Goal: Information Seeking & Learning: Check status

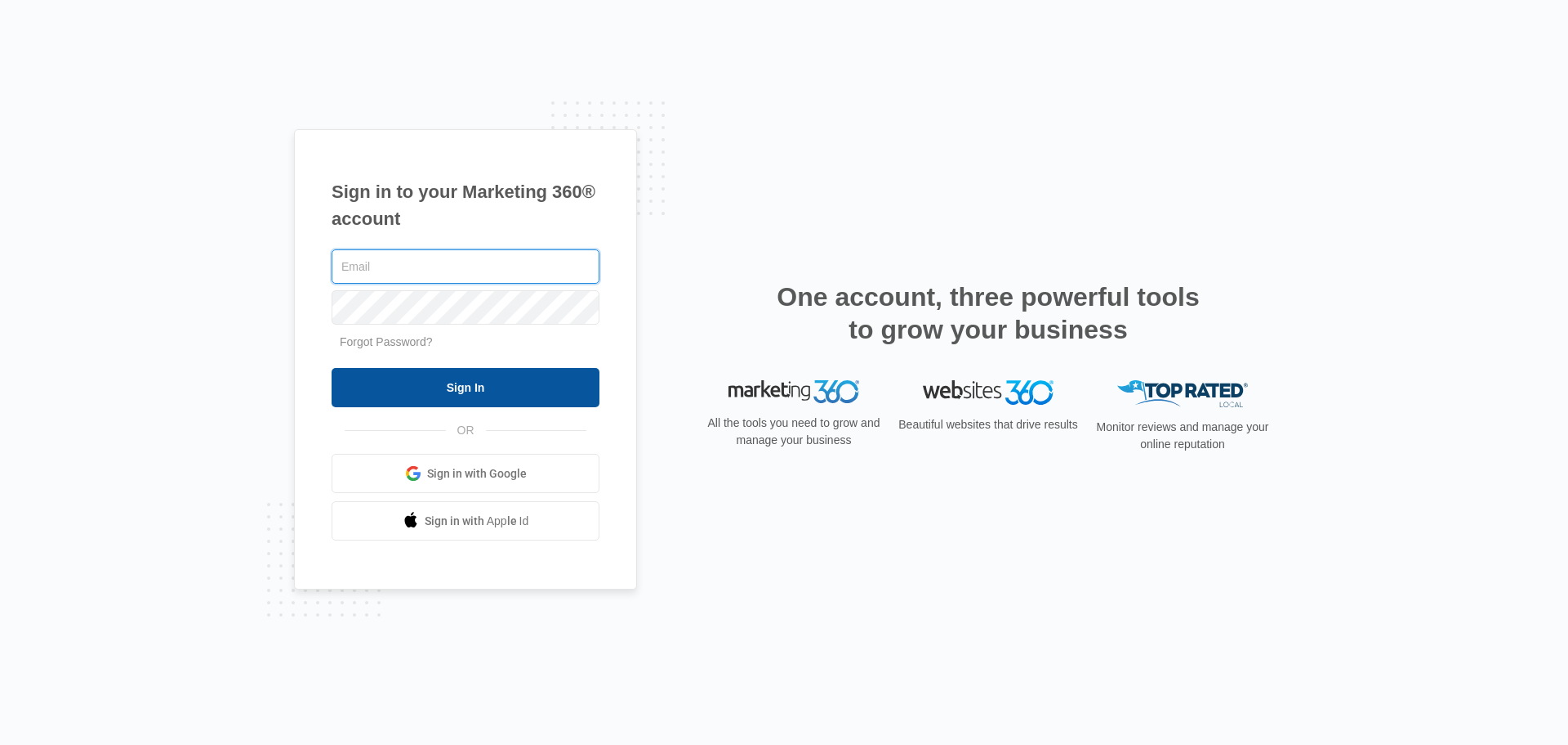
type input "[PERSON_NAME][EMAIL_ADDRESS][DOMAIN_NAME]"
click at [487, 382] on input "Sign In" at bounding box center [465, 387] width 268 height 39
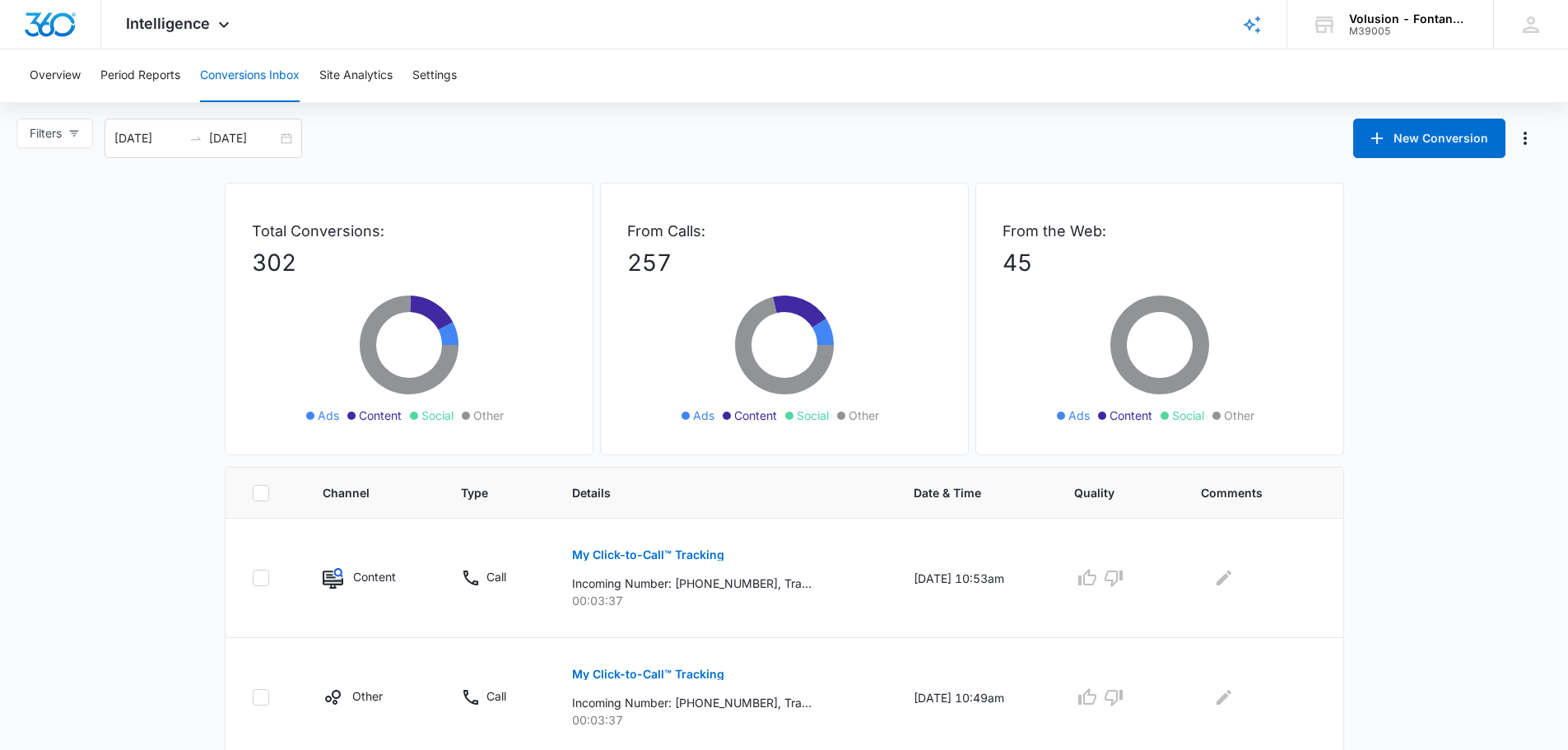
click at [885, 100] on div "Overview Period Reports Conversions Inbox Site Analytics Settings" at bounding box center [784, 76] width 1529 height 53
click at [69, 138] on icon "button" at bounding box center [75, 134] width 12 height 12
click at [32, 222] on input "Ads" at bounding box center [31, 221] width 13 height 13
radio input "true"
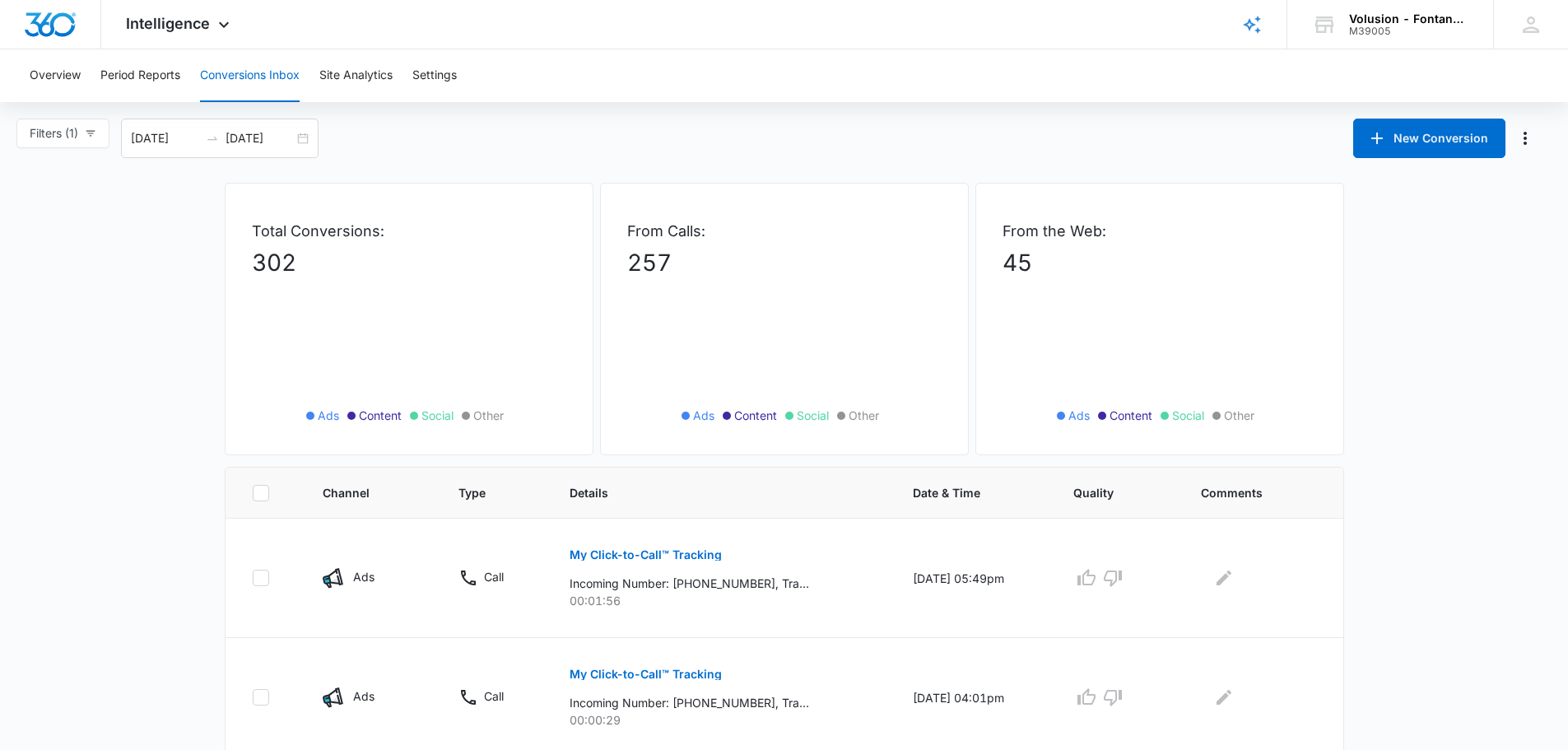
click at [558, 139] on div "Filters (1) Filter Channel : All Channels Ads Content Social Other Filter Type …" at bounding box center [784, 138] width 1568 height 39
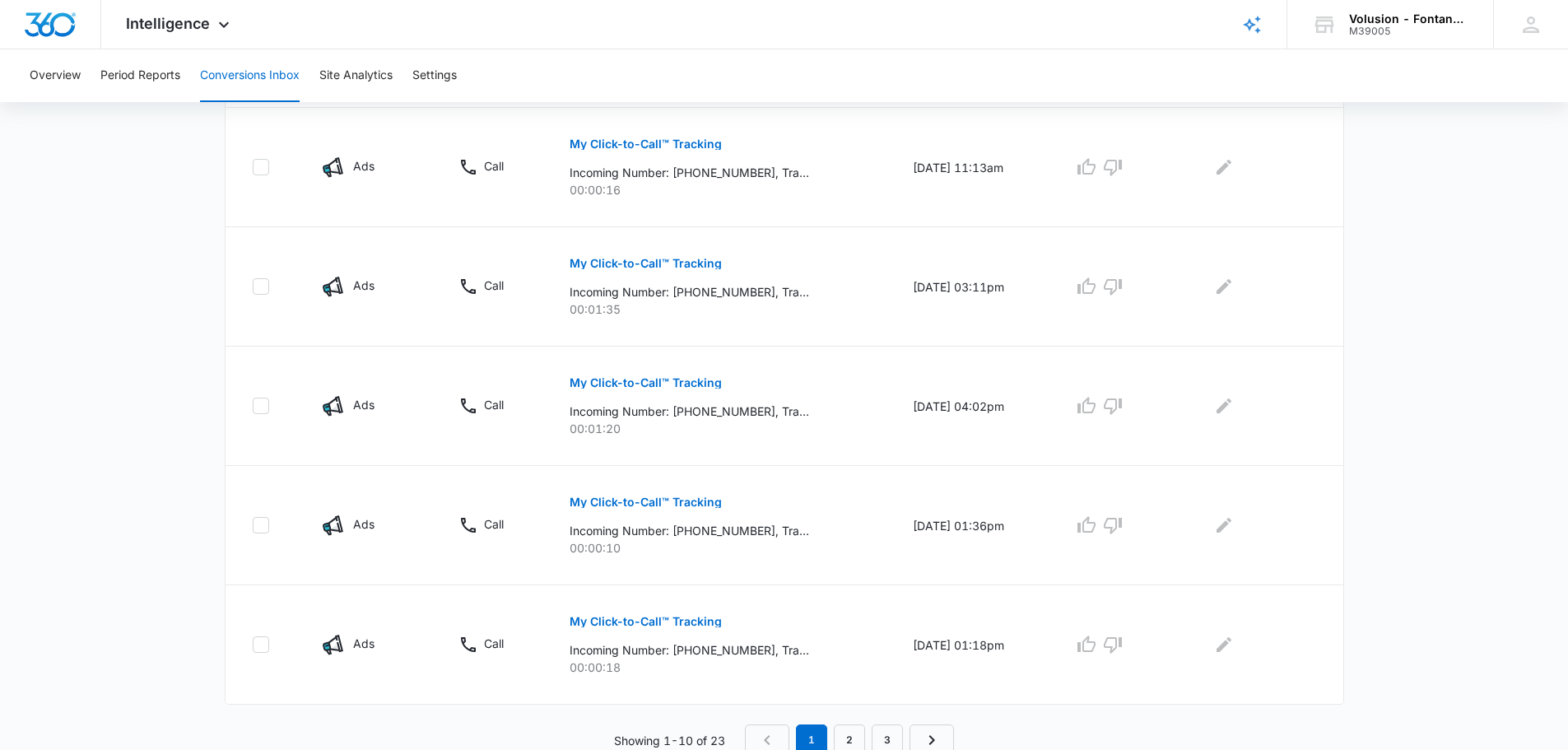
scroll to position [1013, 0]
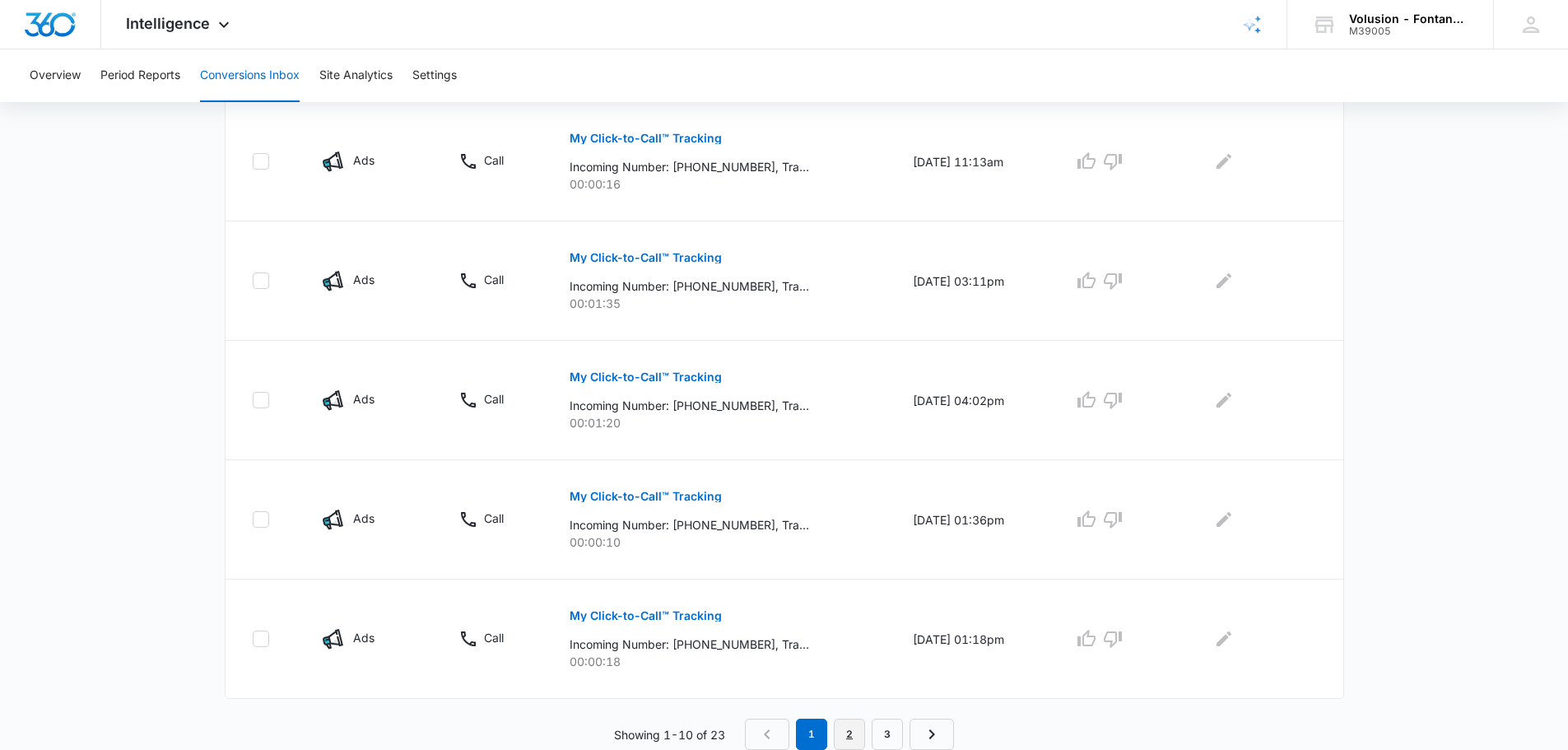
click at [857, 741] on link "2" at bounding box center [849, 734] width 31 height 31
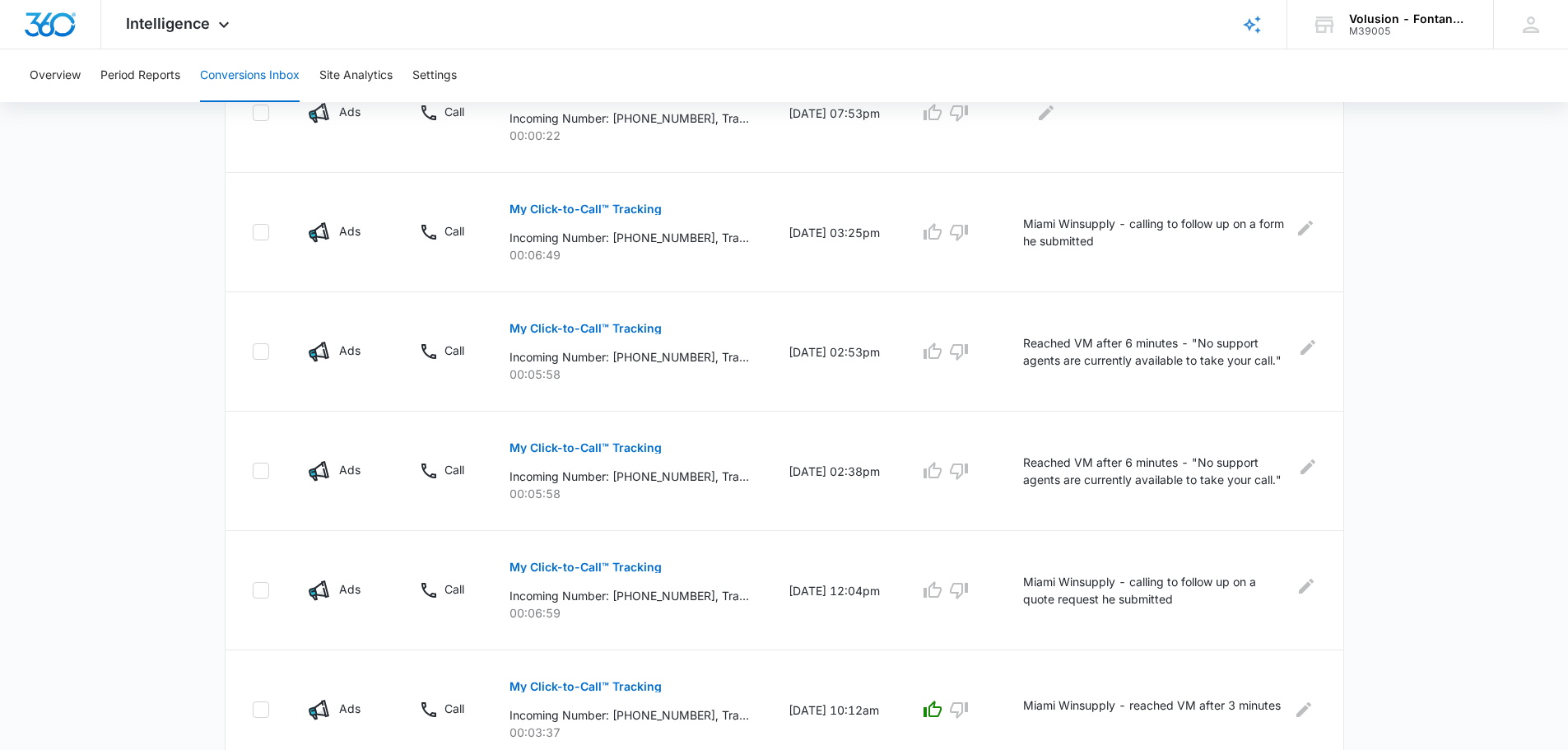
scroll to position [740, 0]
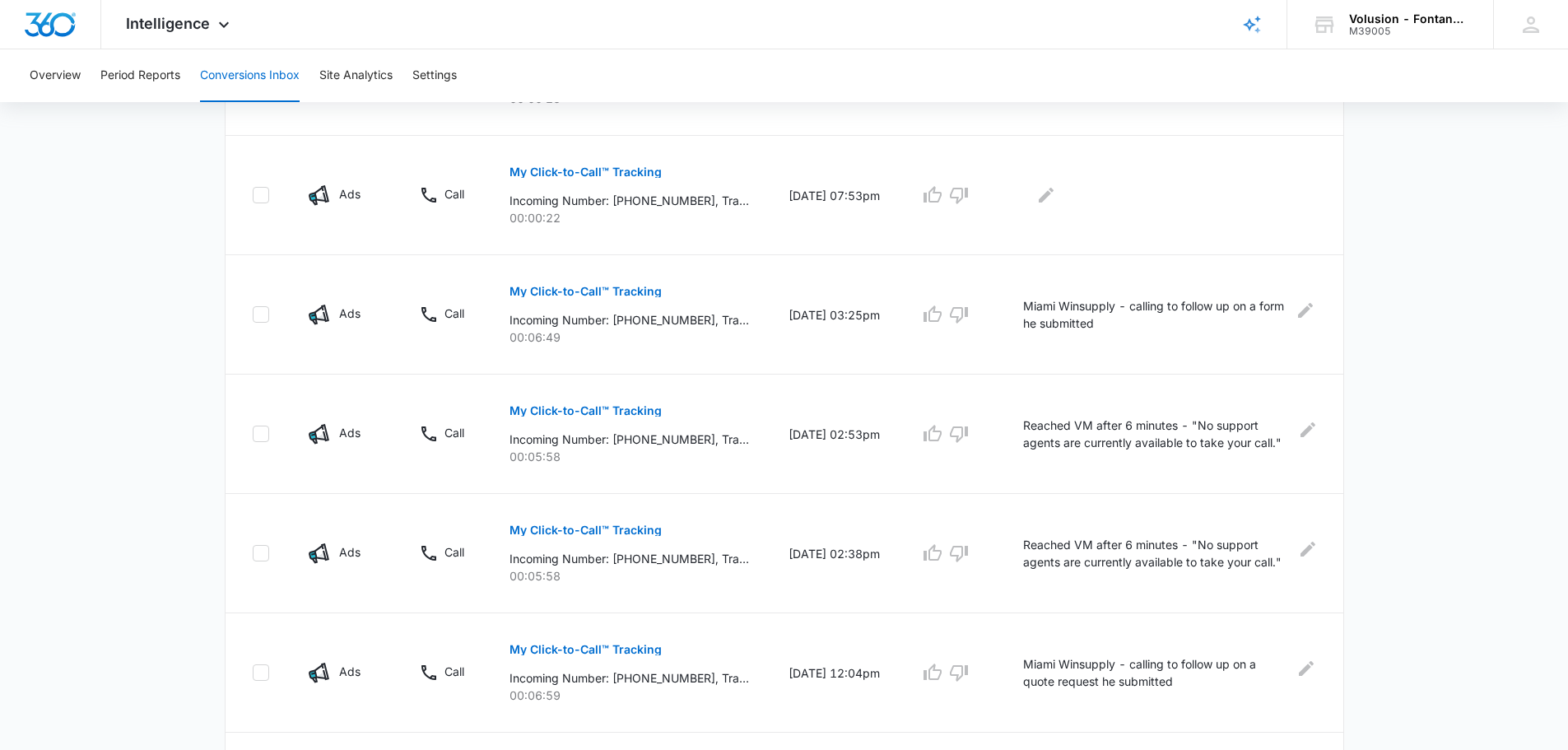
drag, startPoint x: 1396, startPoint y: 232, endPoint x: 1391, endPoint y: 160, distance: 72.2
click at [1391, 160] on main "Filters (1) Filter Channel : All Channels Ads Content Social Other Filter Type …" at bounding box center [784, 199] width 1568 height 1644
drag, startPoint x: 1438, startPoint y: 243, endPoint x: 1397, endPoint y: 185, distance: 71.0
click at [1397, 185] on main "Filters (1) Filter Channel : All Channels Ads Content Social Other Filter Type …" at bounding box center [784, 199] width 1568 height 1644
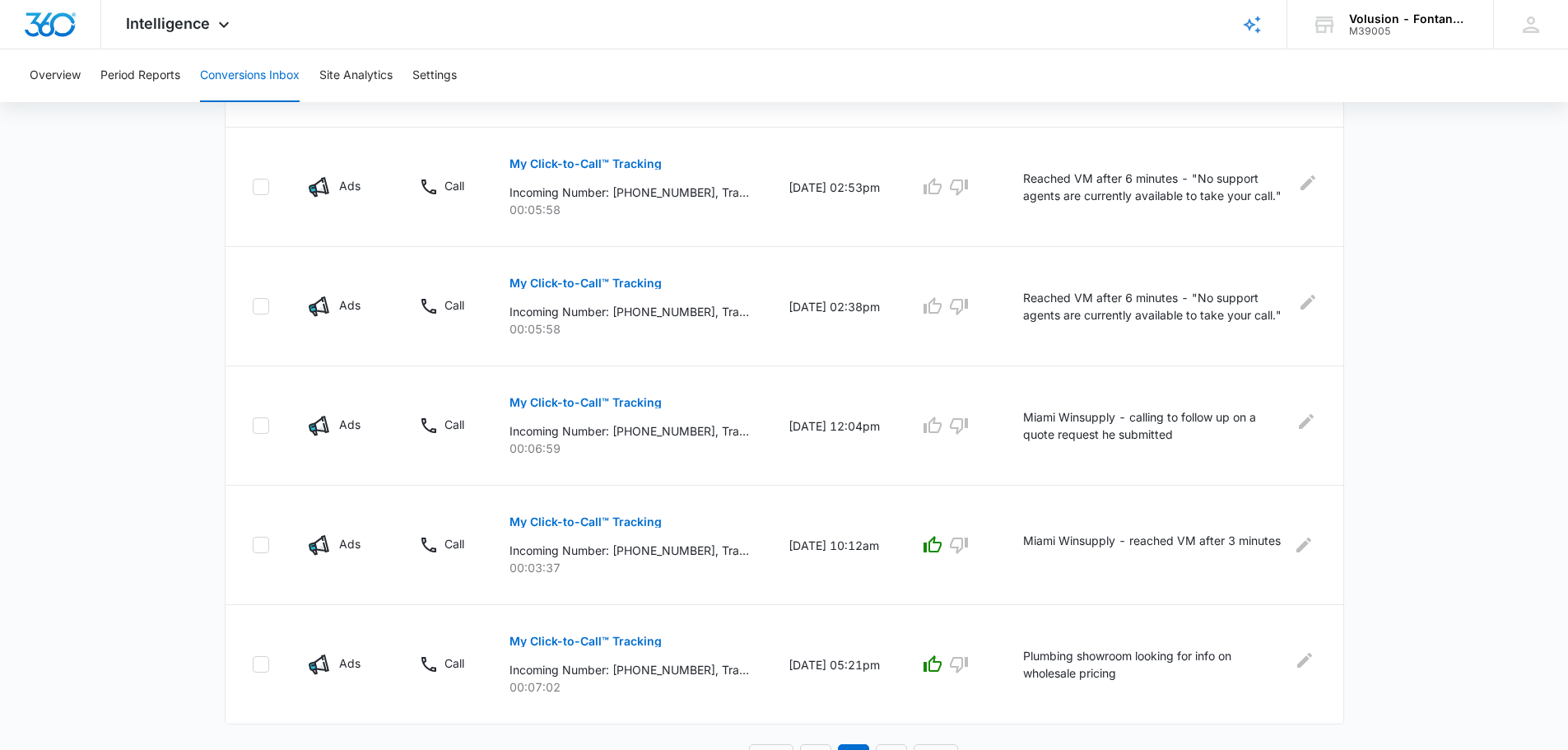
scroll to position [1013, 0]
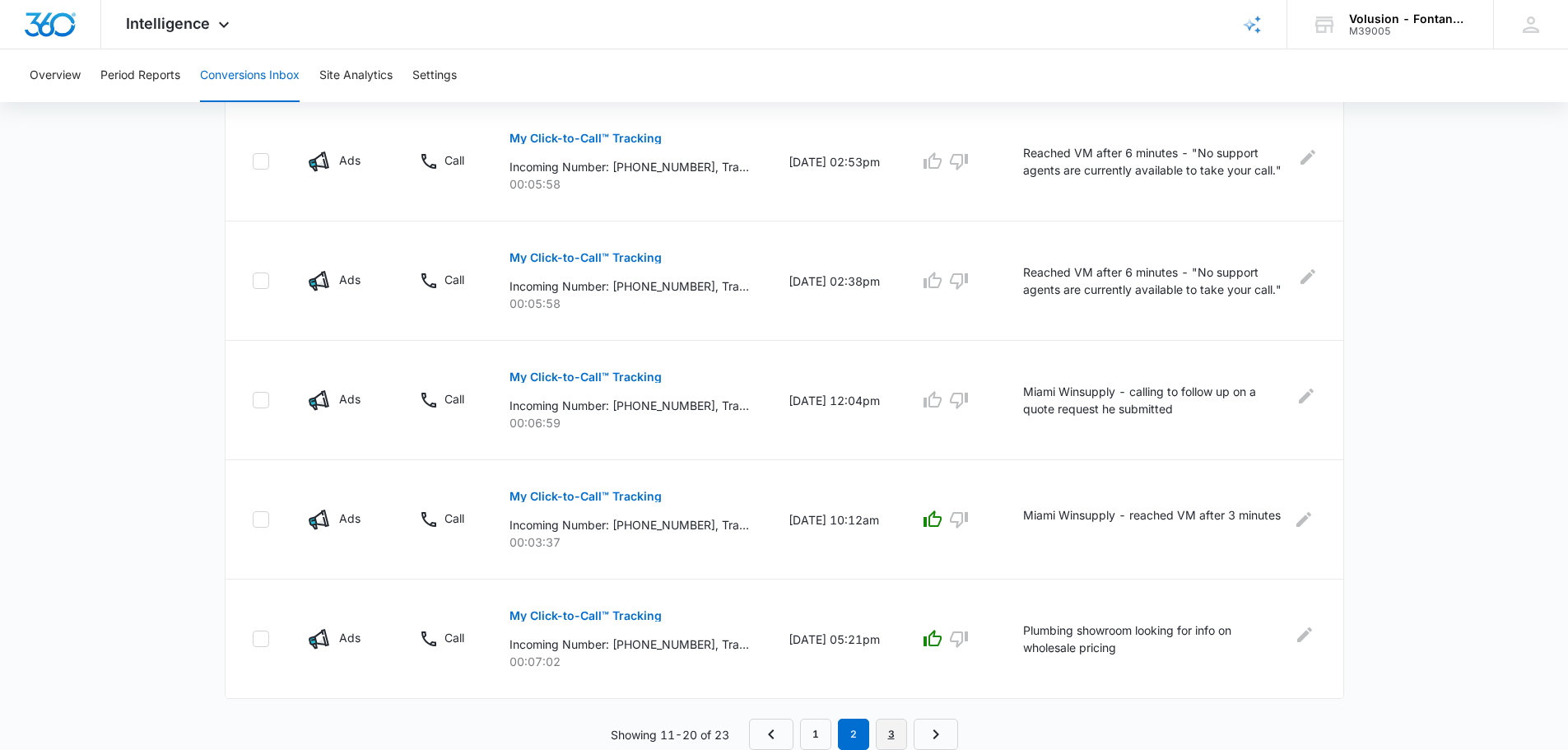
click at [887, 727] on link "3" at bounding box center [892, 734] width 31 height 31
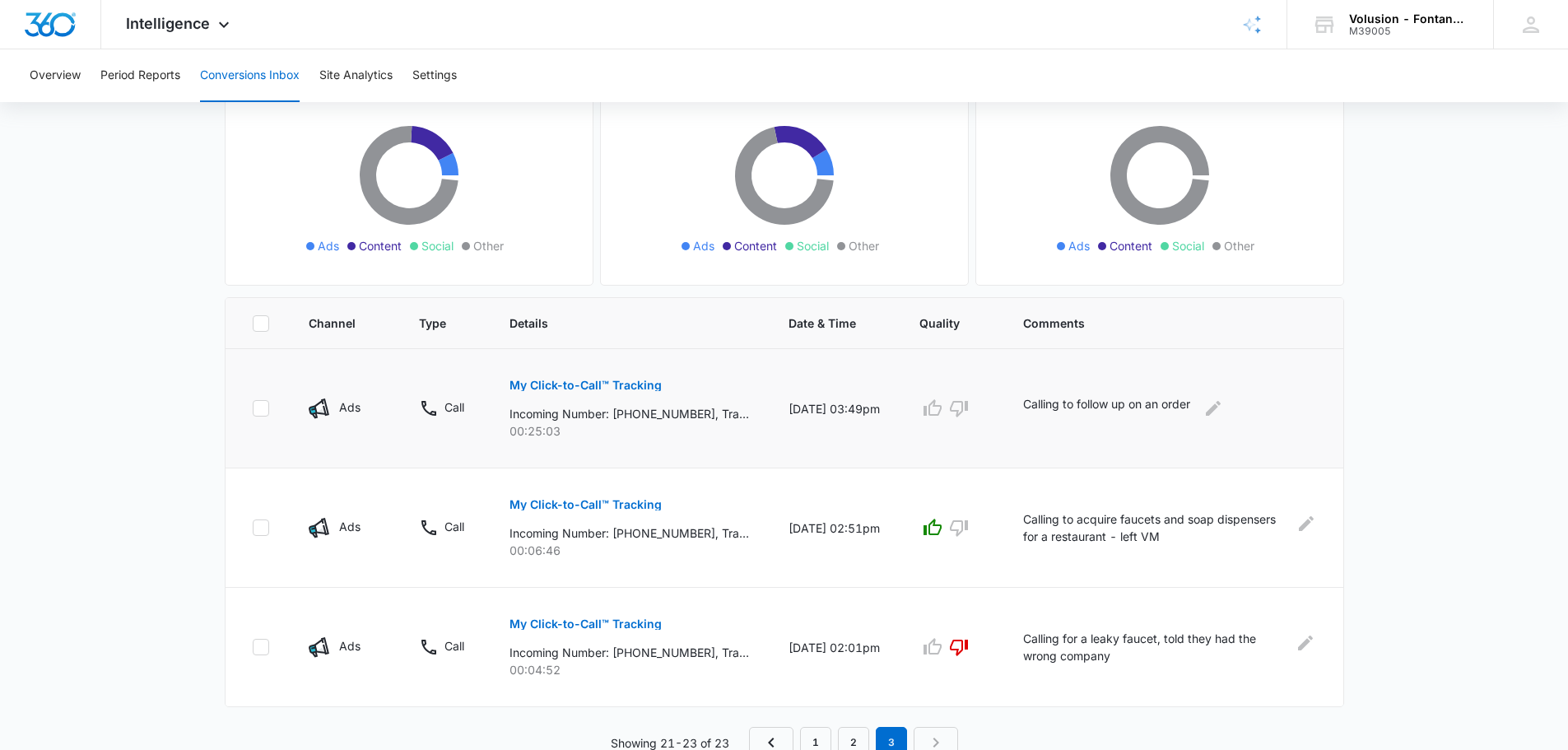
scroll to position [178, 0]
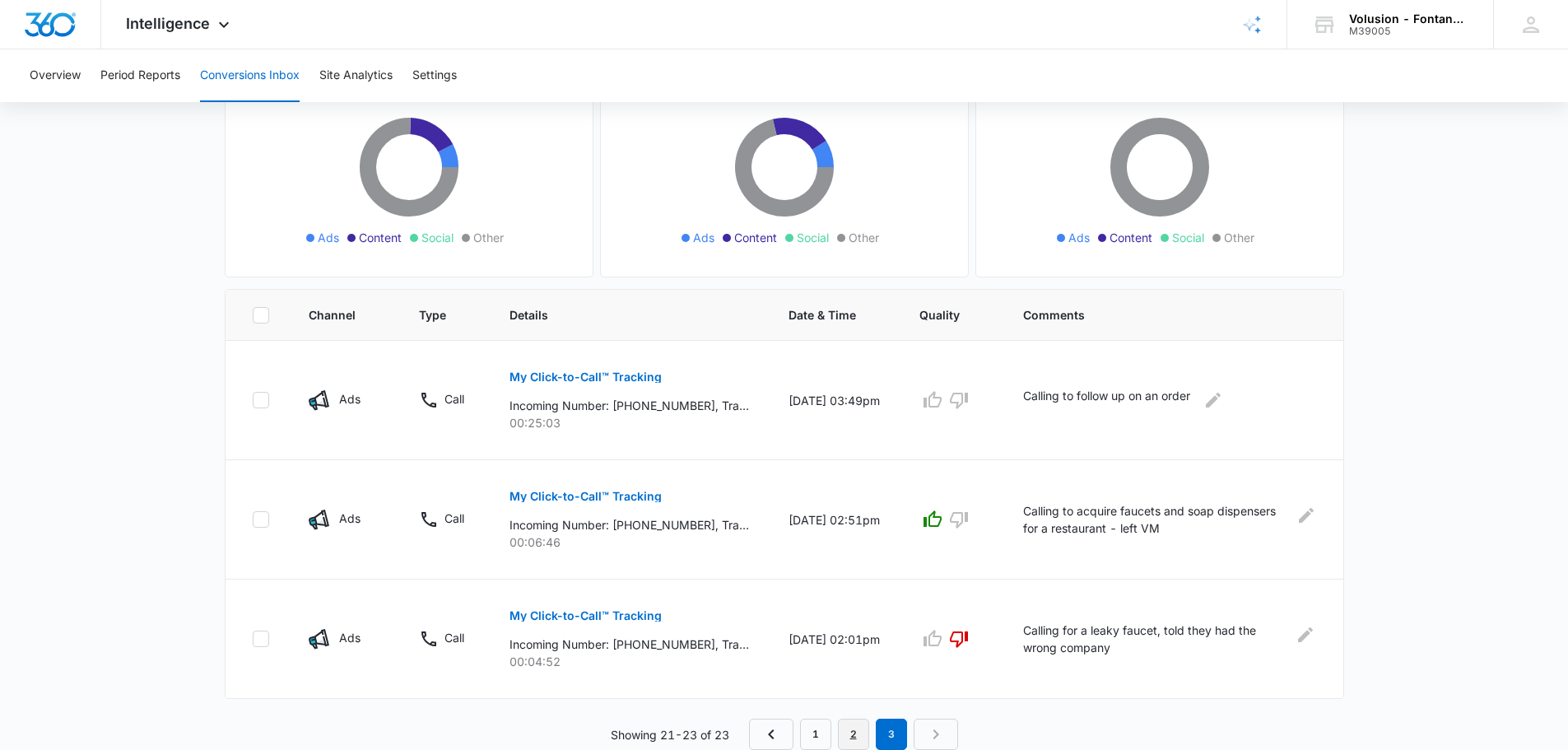
click at [846, 737] on link "2" at bounding box center [853, 734] width 31 height 31
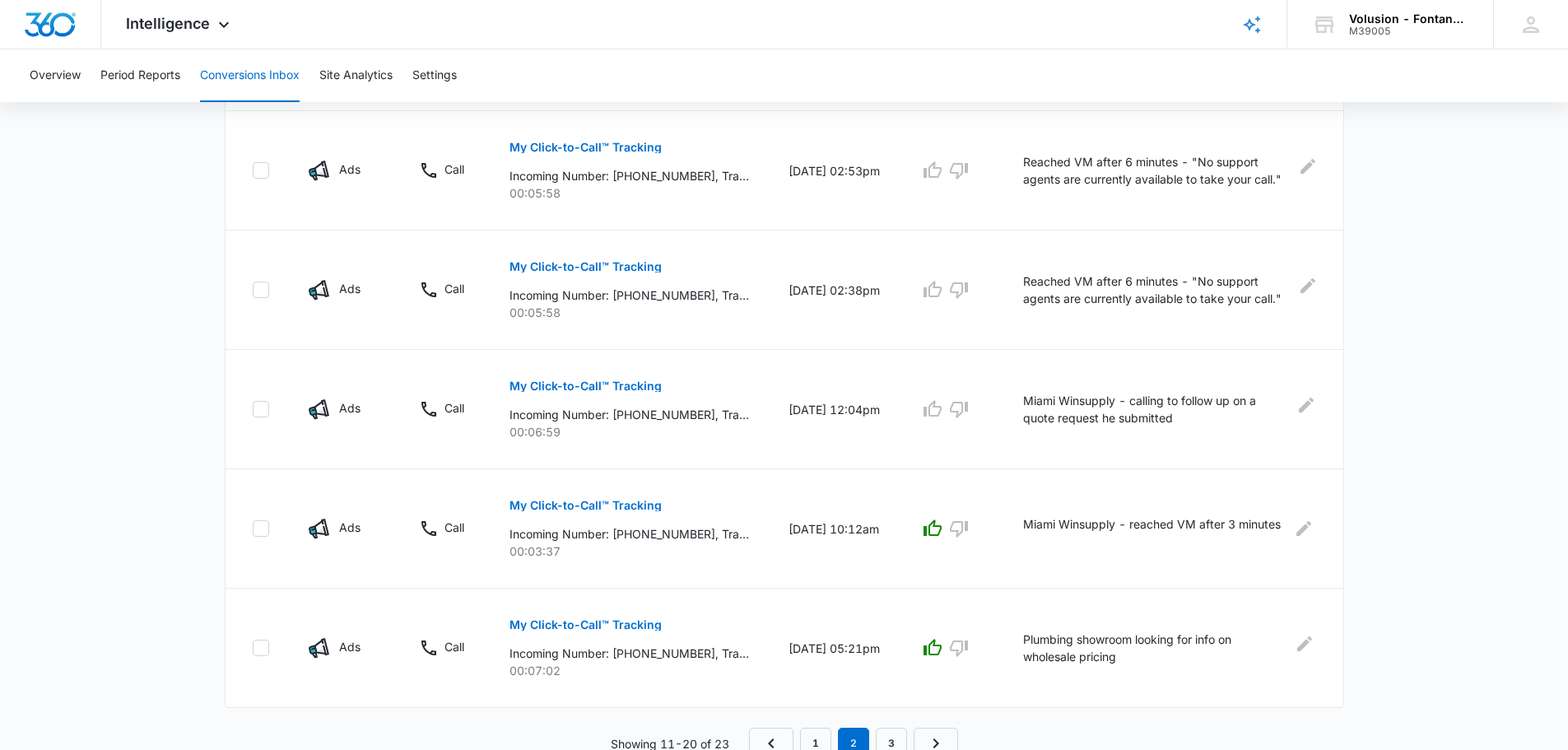
scroll to position [1013, 0]
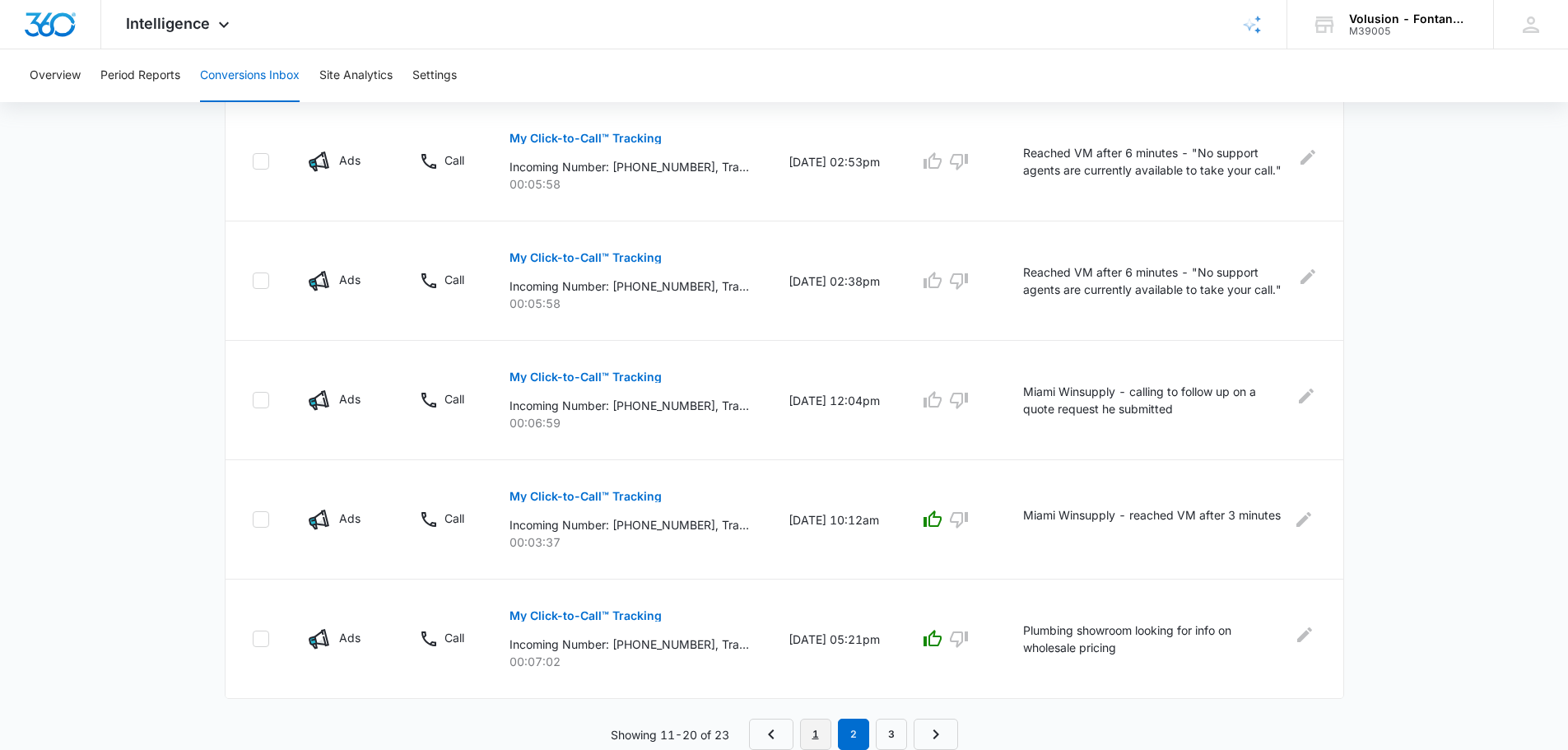
click at [804, 735] on link "1" at bounding box center [816, 734] width 31 height 31
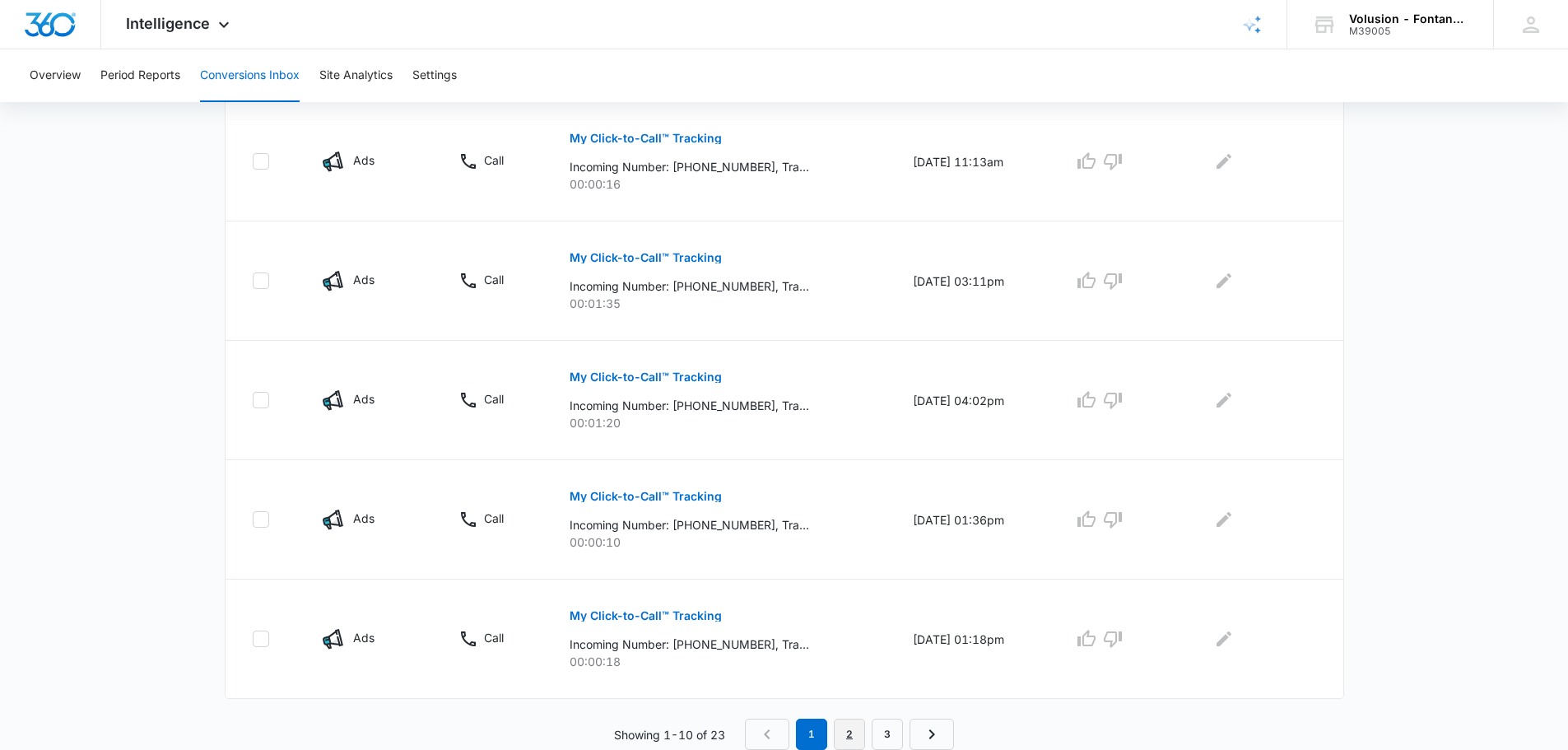
click at [842, 724] on link "2" at bounding box center [849, 734] width 31 height 31
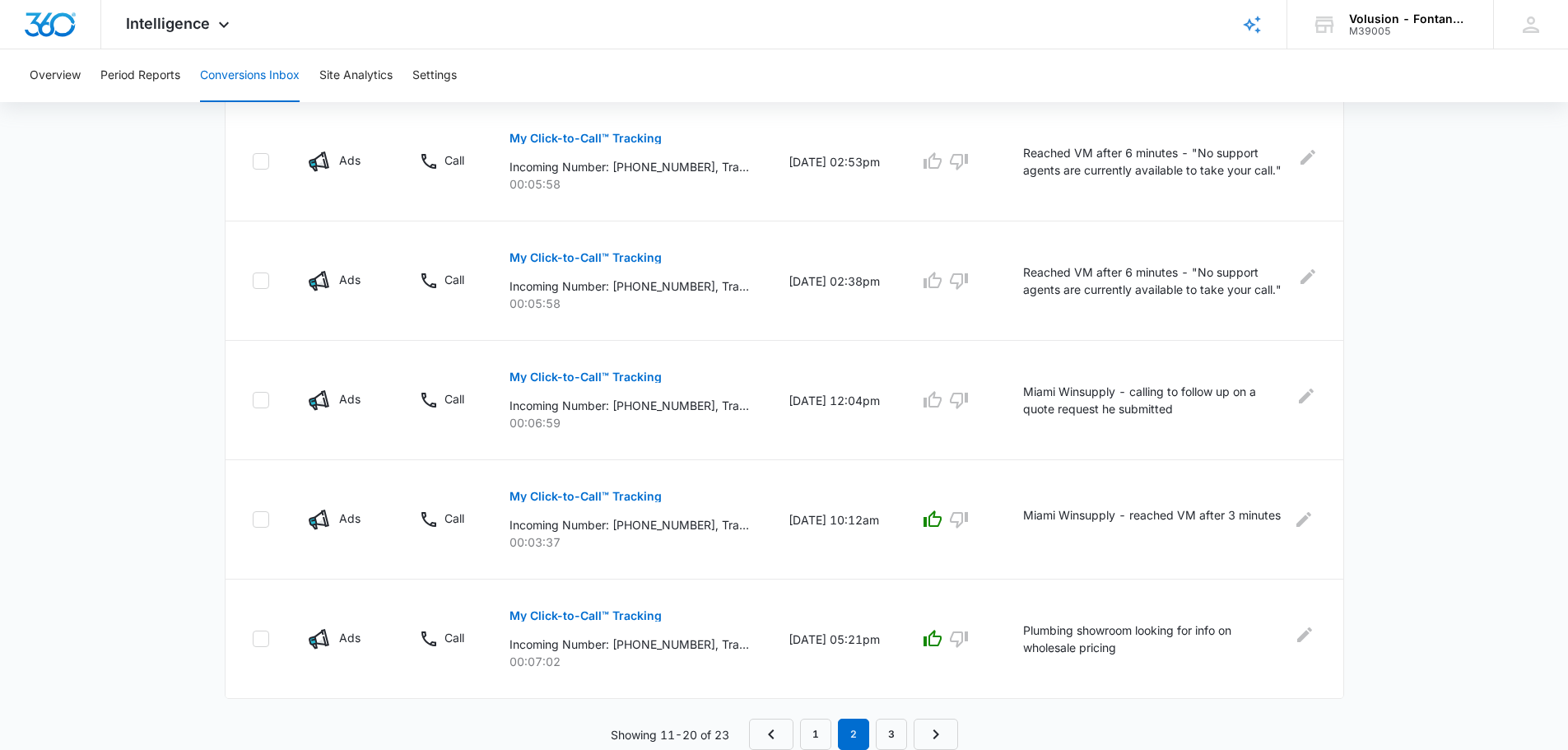
drag, startPoint x: 1464, startPoint y: 278, endPoint x: 1360, endPoint y: 656, distance: 392.0
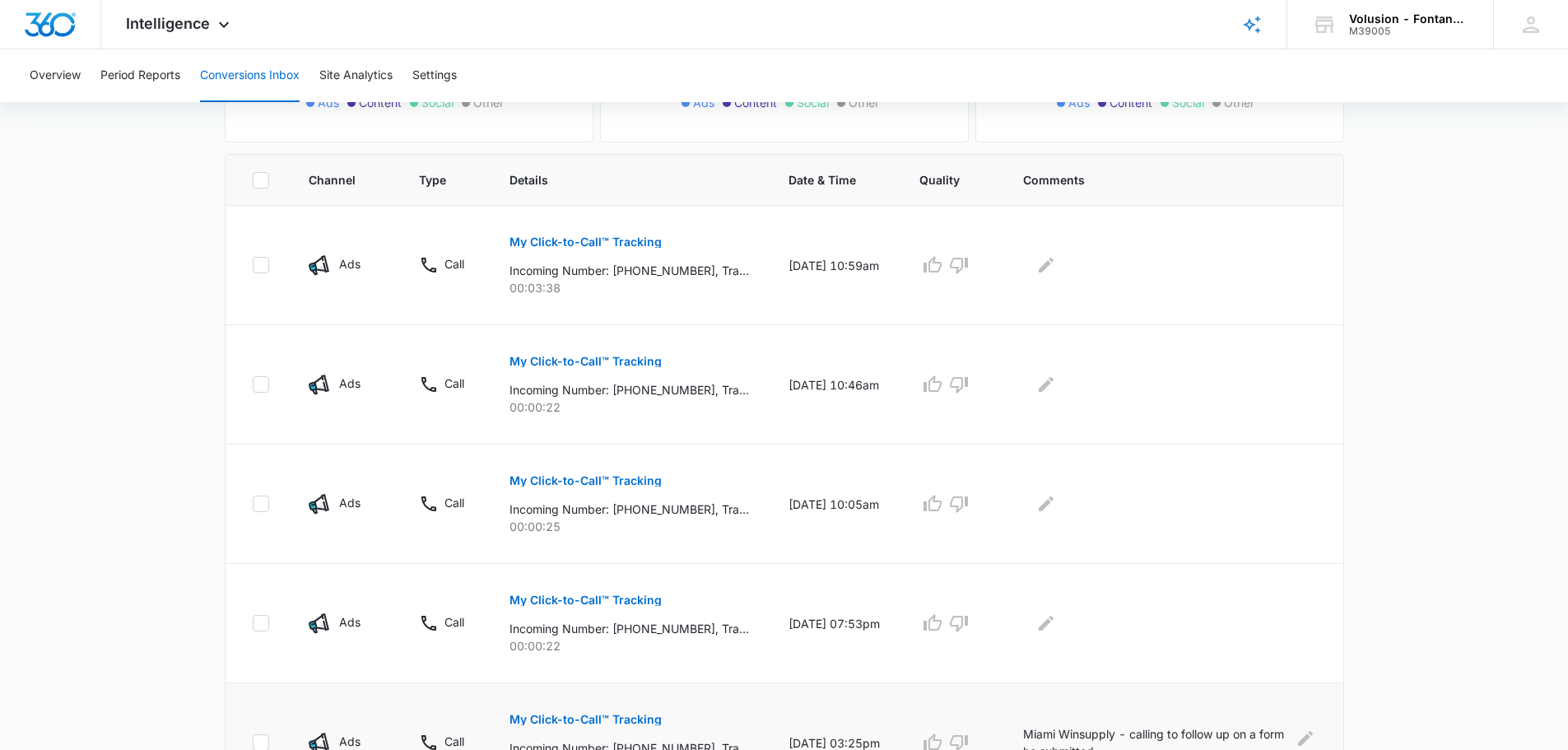
scroll to position [494, 0]
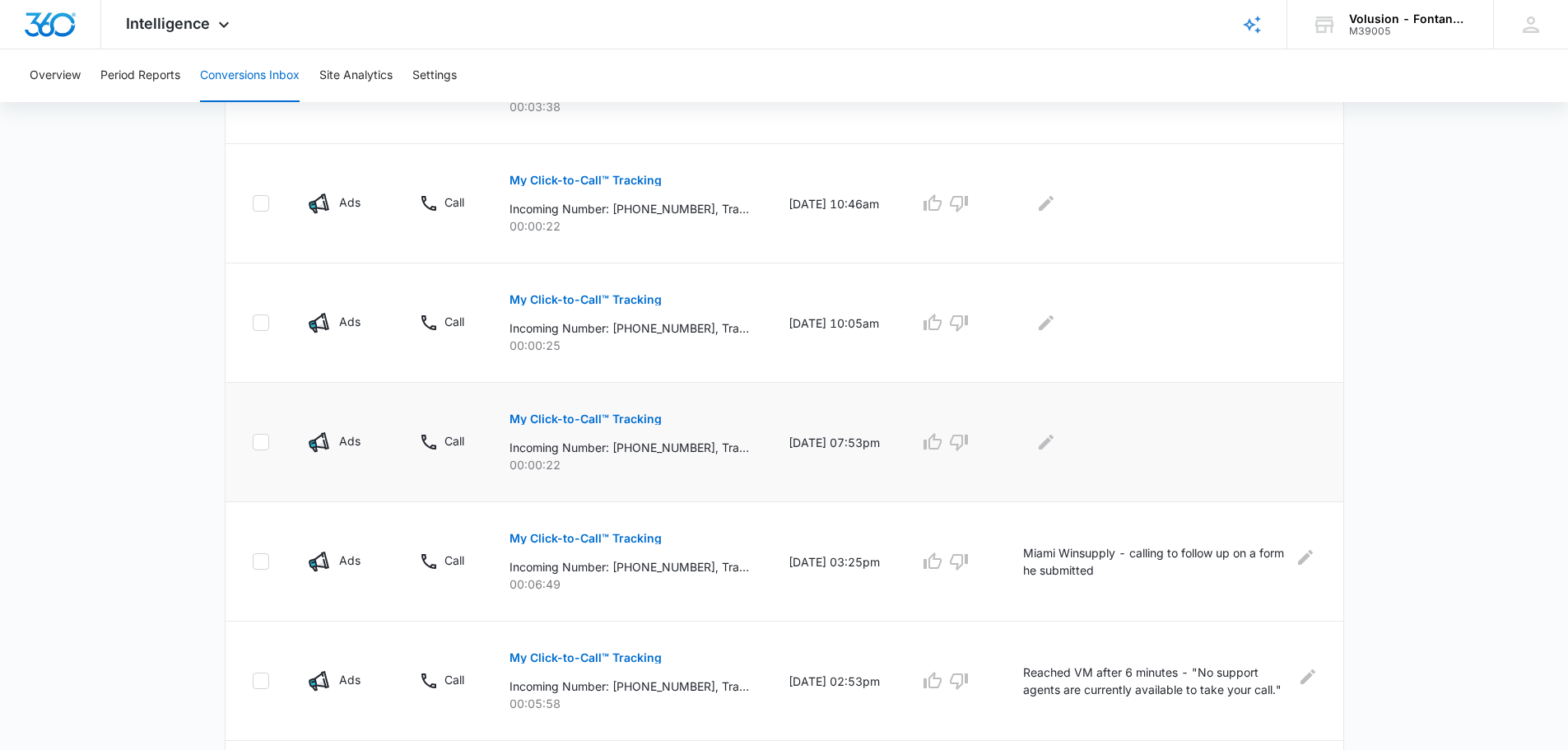
click at [572, 417] on p "My Click-to-Call™ Tracking" at bounding box center [585, 419] width 152 height 12
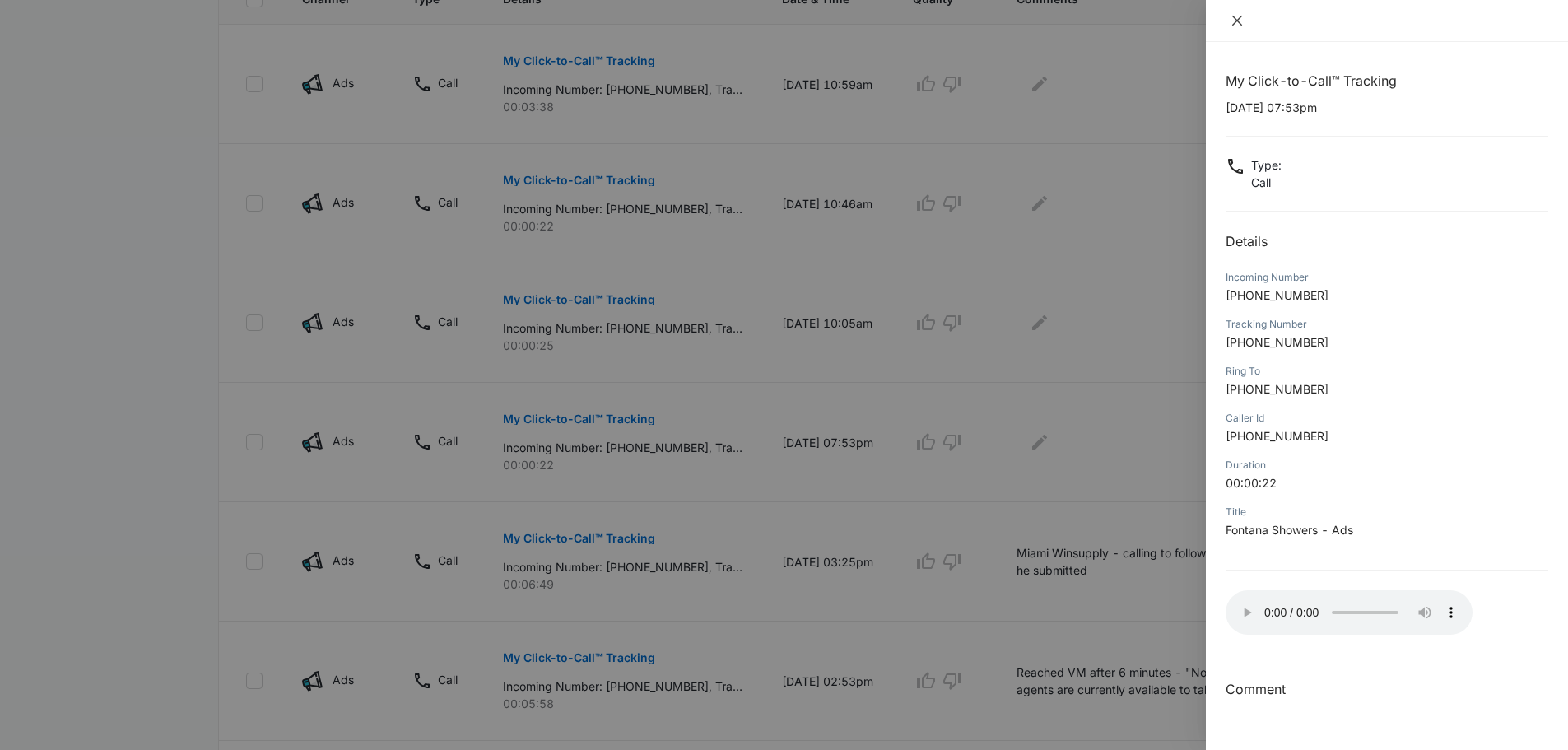
click at [1236, 18] on icon "close" at bounding box center [1236, 20] width 13 height 13
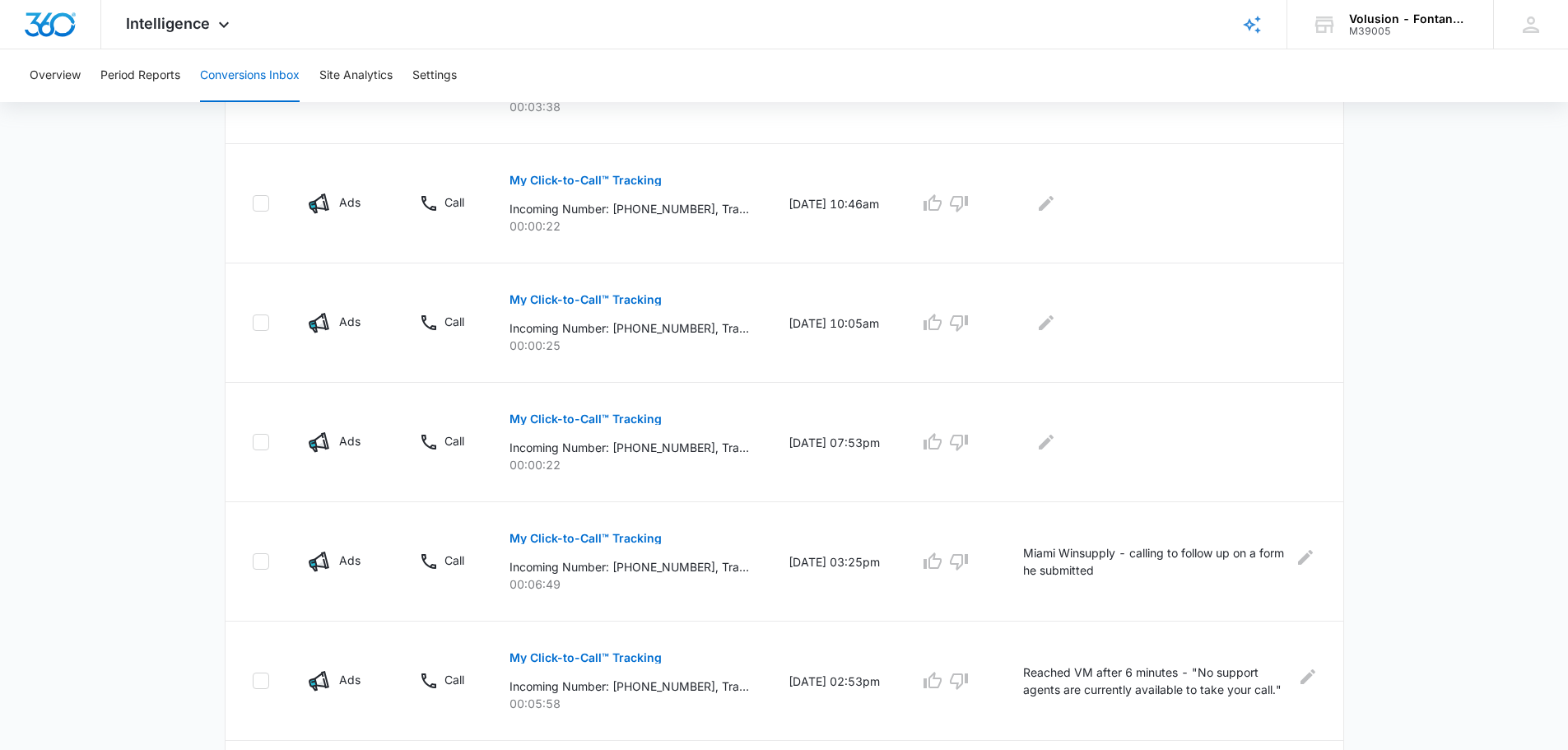
drag, startPoint x: 109, startPoint y: 348, endPoint x: 165, endPoint y: 335, distance: 57.5
click at [109, 295] on main "Filters (1) Filter Channel : All Channels Ads Content Social Other Filter Type …" at bounding box center [784, 447] width 1568 height 1644
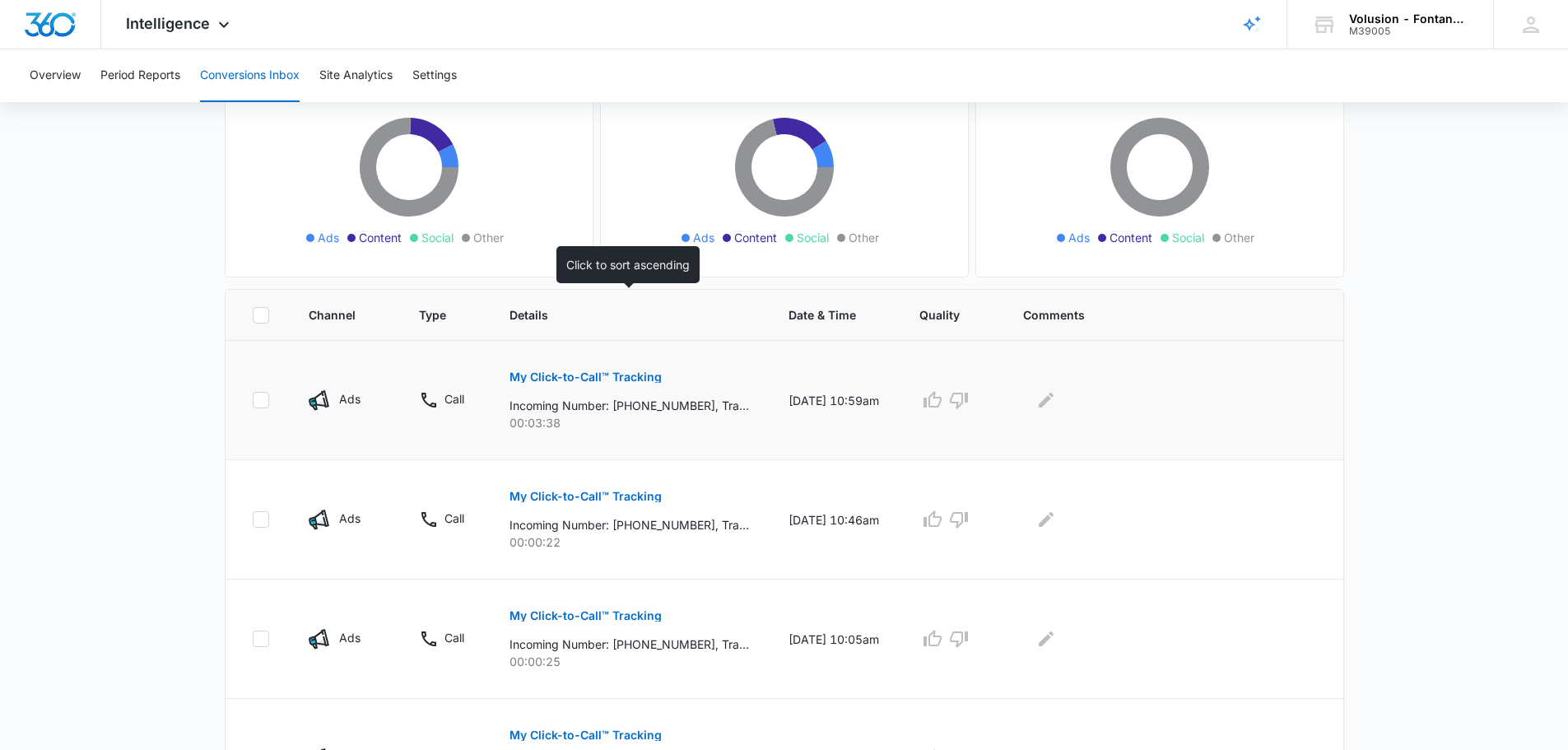
scroll to position [165, 0]
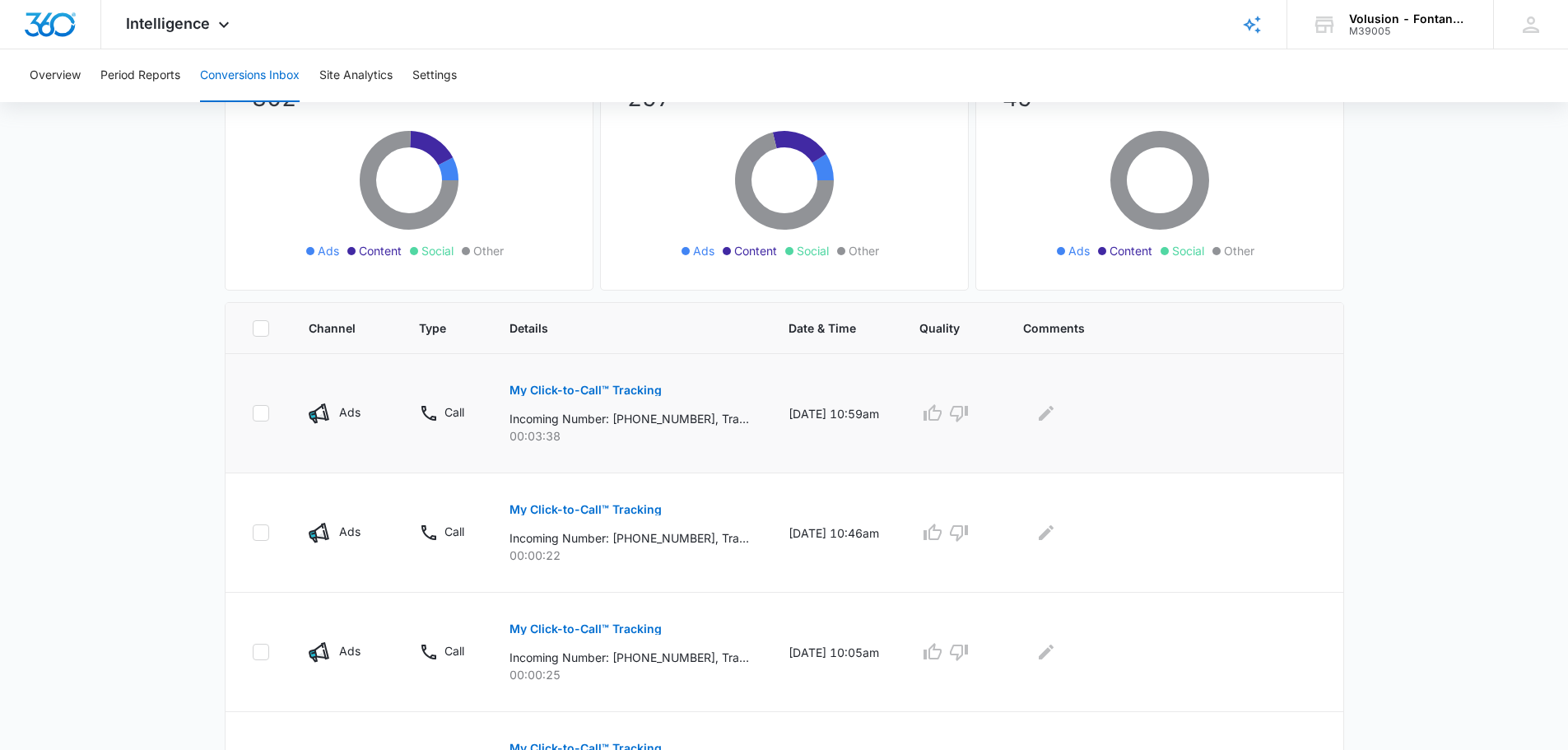
click at [608, 387] on p "My Click-to-Call™ Tracking" at bounding box center [585, 390] width 152 height 12
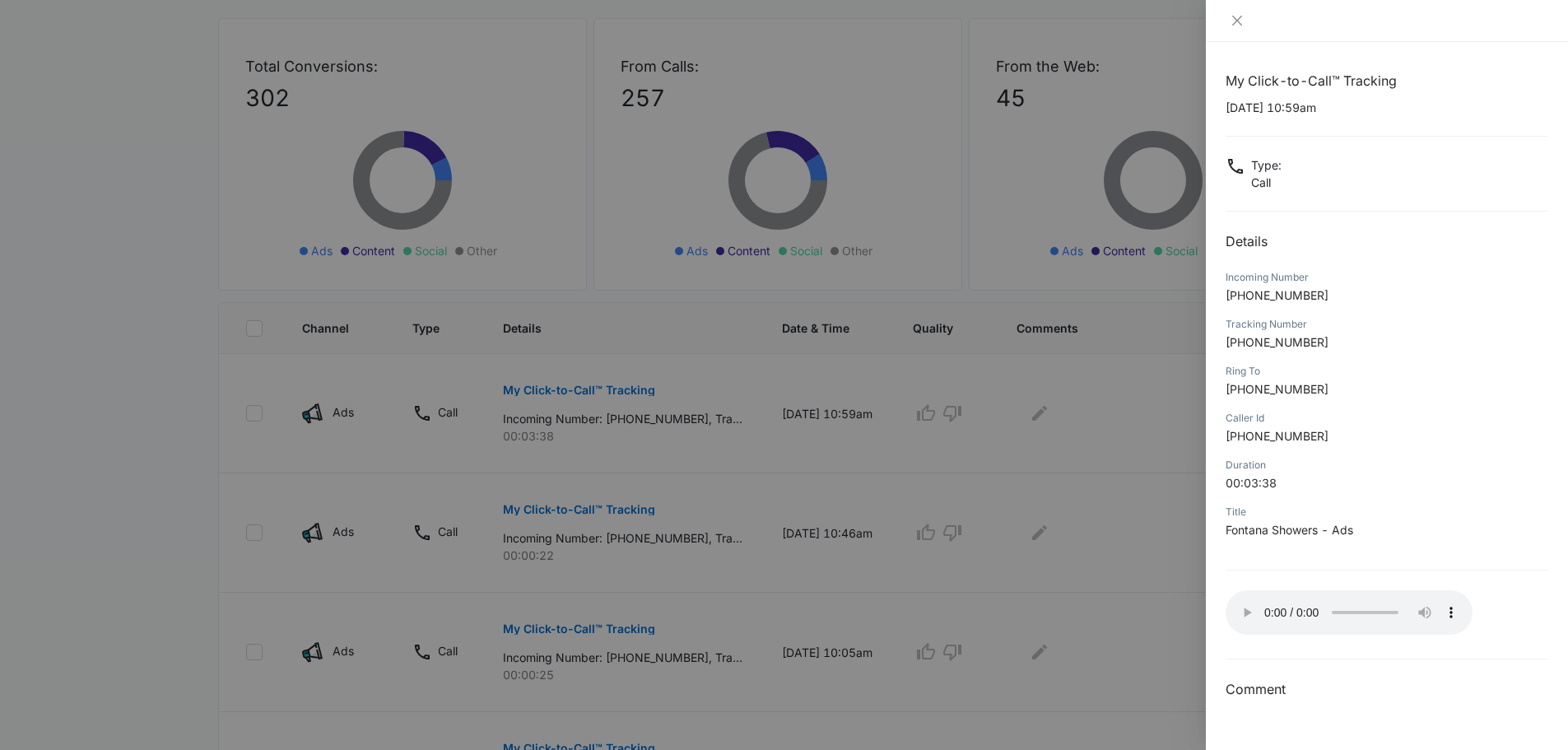
click at [1151, 558] on div at bounding box center [784, 375] width 1568 height 750
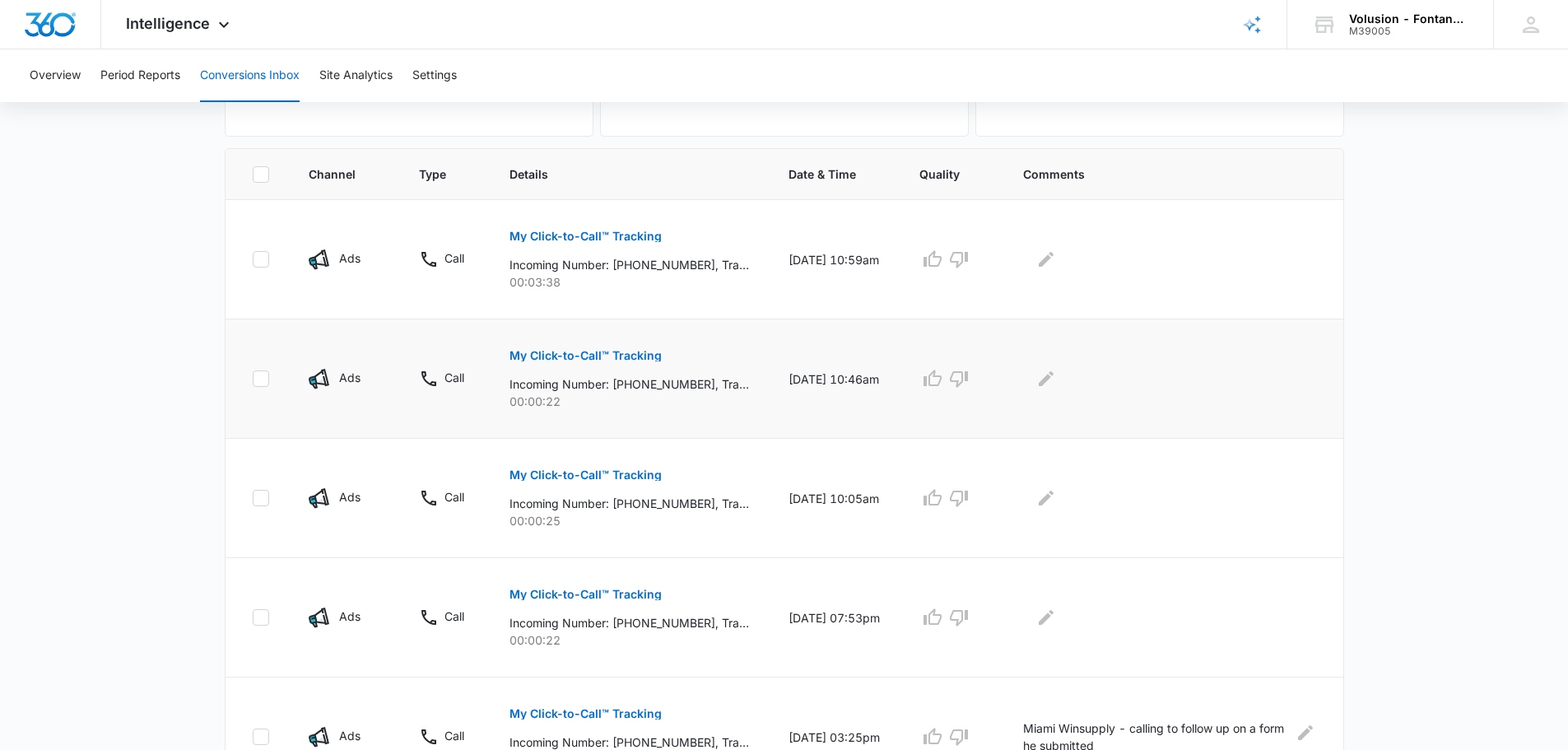
scroll to position [329, 0]
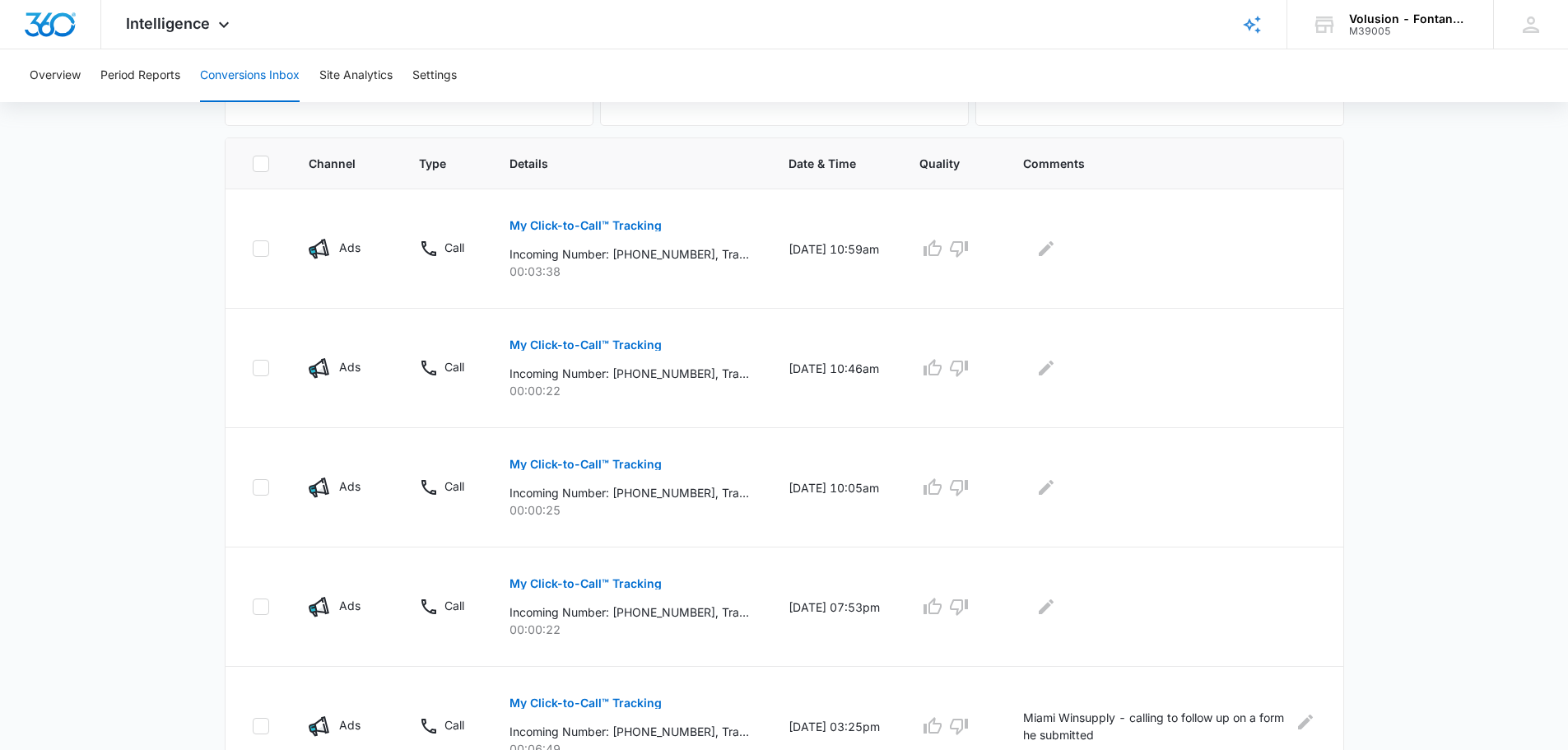
drag, startPoint x: 1447, startPoint y: 193, endPoint x: 1454, endPoint y: 158, distance: 35.7
click at [1454, 158] on main "Filters (1) Filter Channel : All Channels Ads Content Social Other Filter Type …" at bounding box center [784, 611] width 1568 height 1644
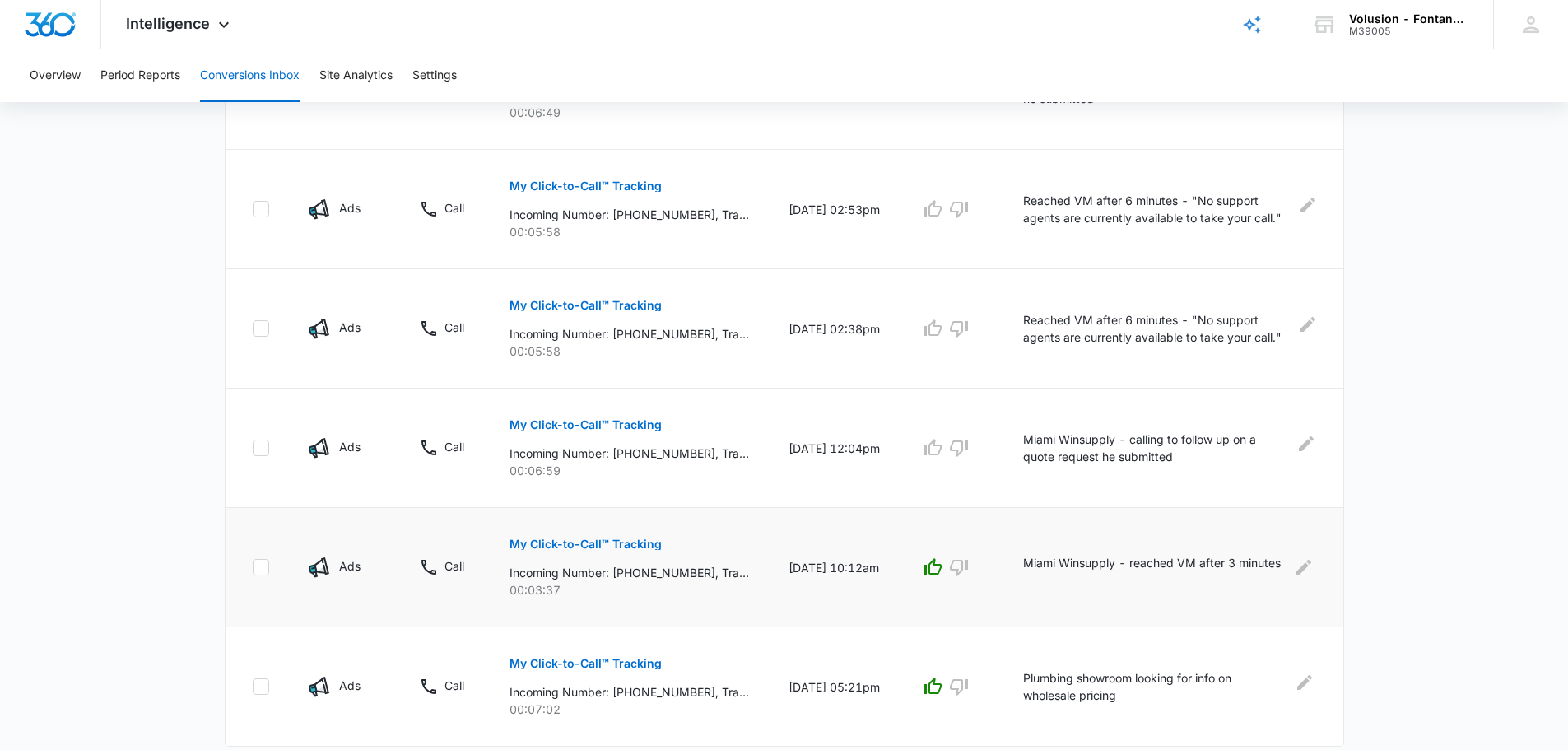
scroll to position [1013, 0]
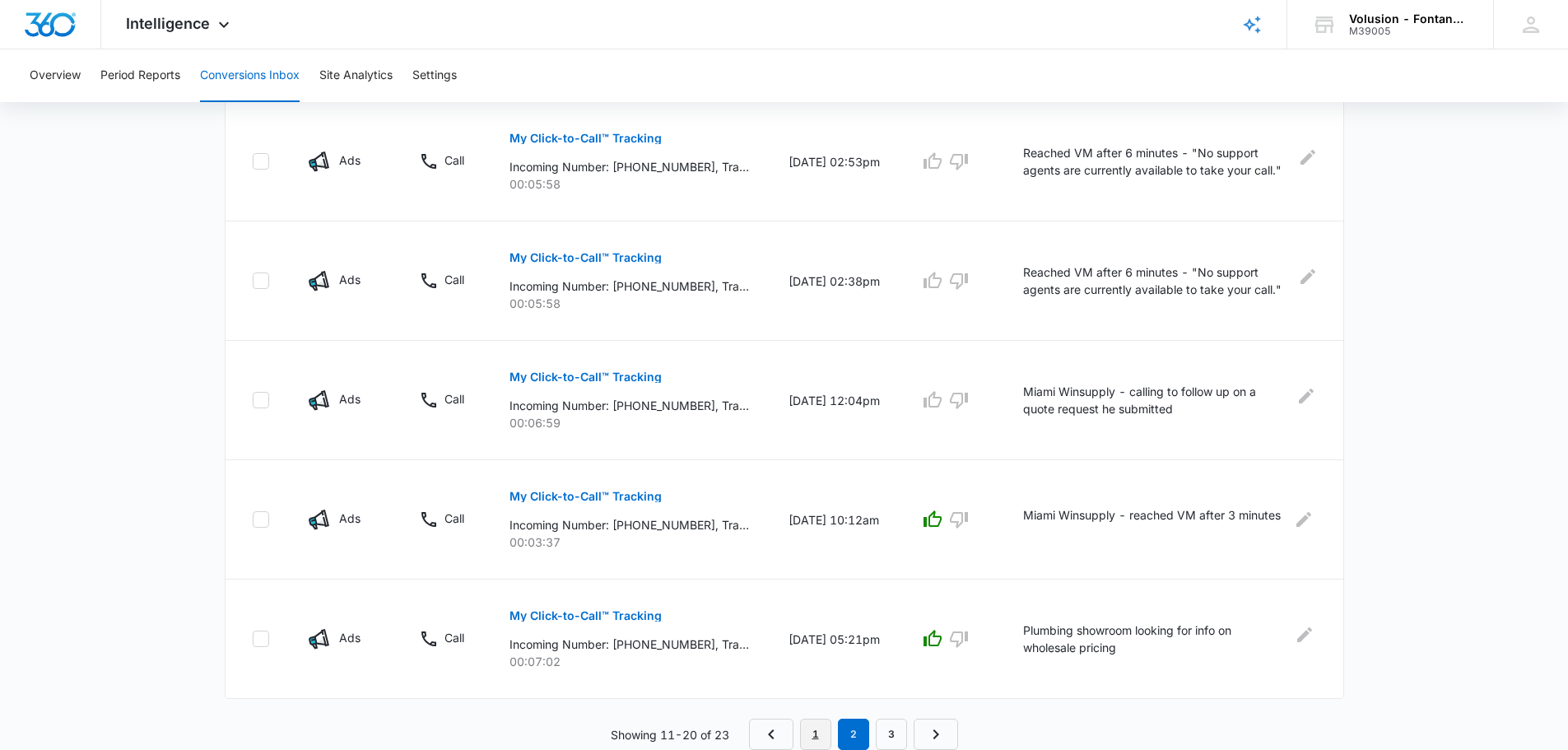
drag, startPoint x: 830, startPoint y: 740, endPoint x: 817, endPoint y: 732, distance: 15.3
click at [827, 740] on link "1" at bounding box center [816, 734] width 31 height 31
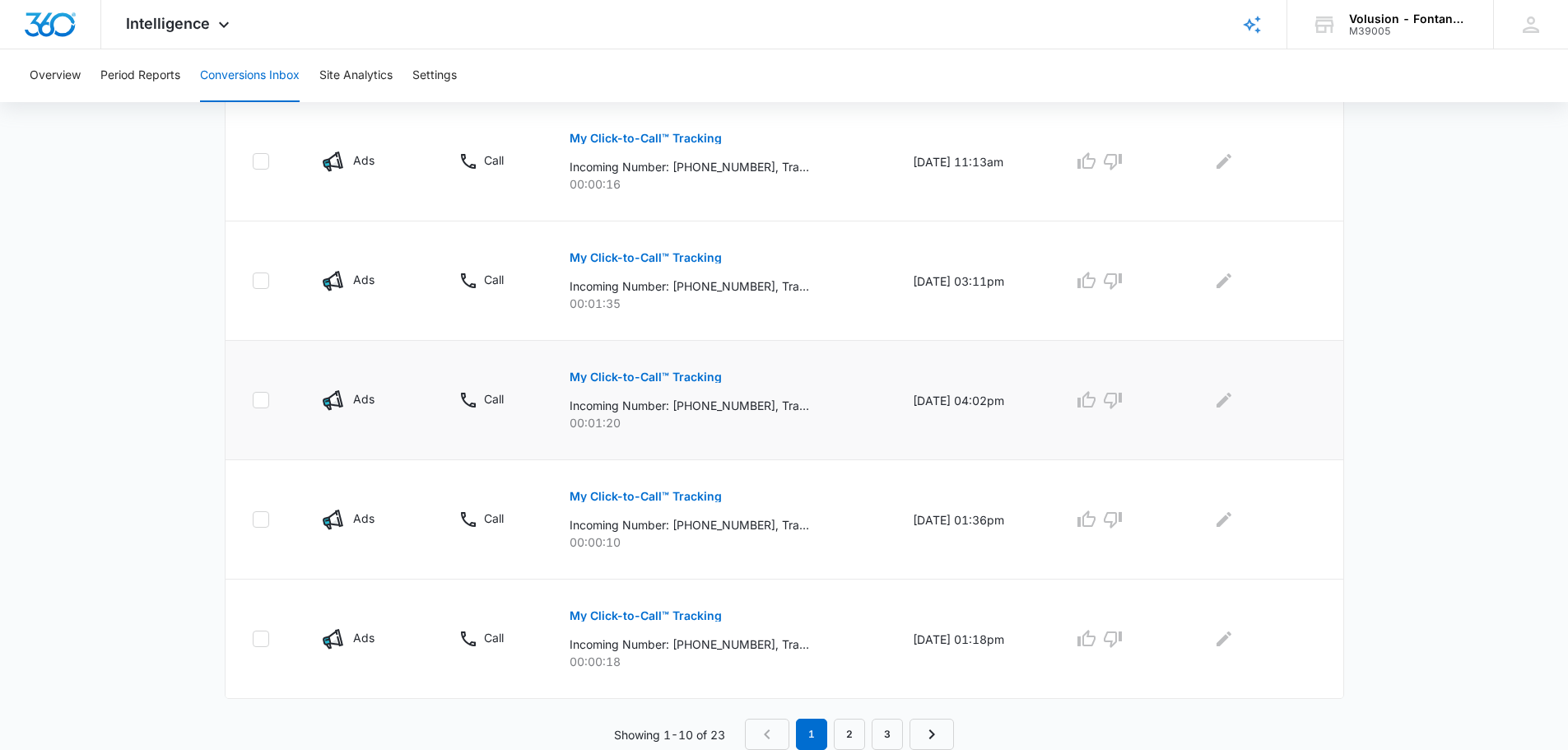
click at [610, 379] on p "My Click-to-Call™ Tracking" at bounding box center [645, 377] width 152 height 12
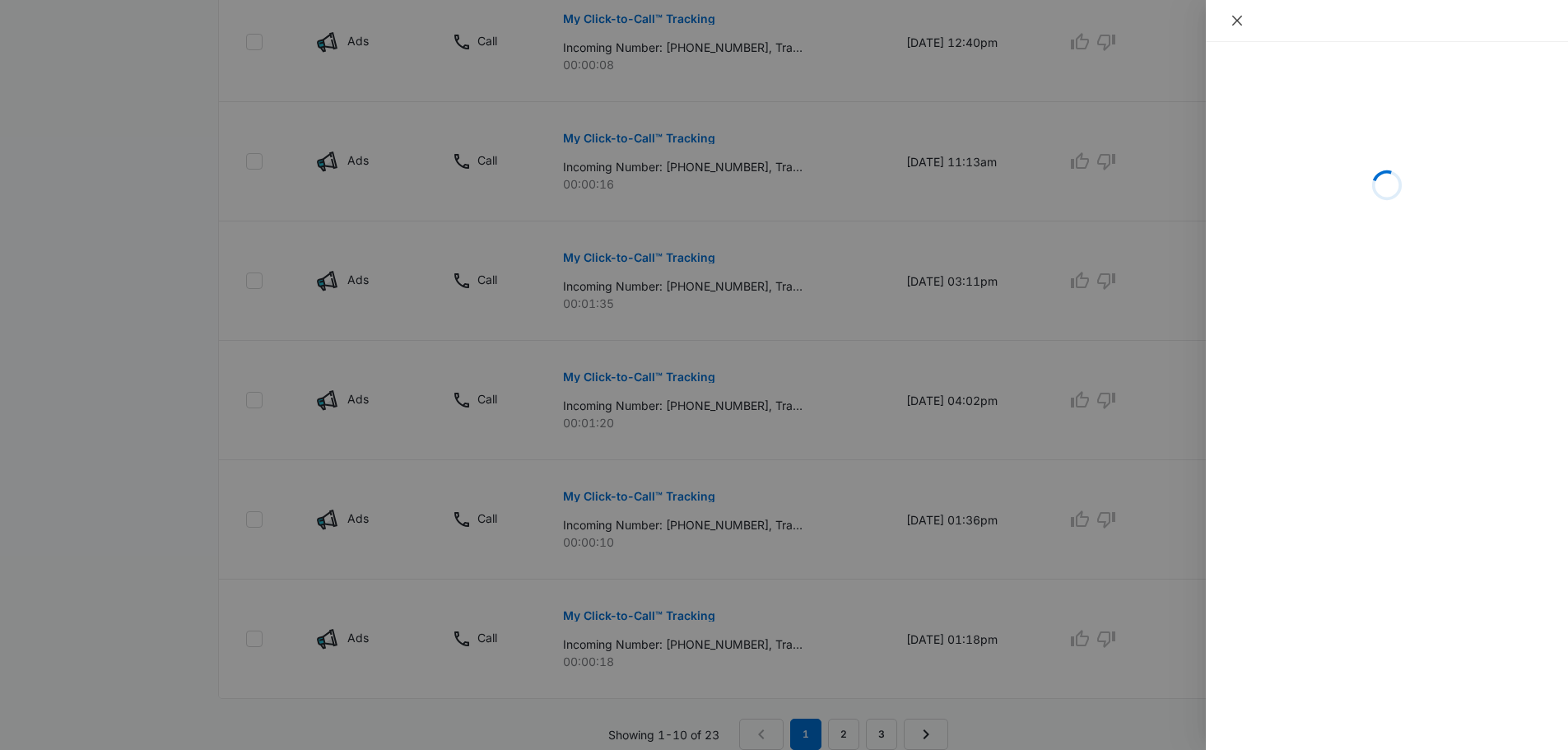
click at [1238, 17] on icon "close" at bounding box center [1236, 20] width 13 height 13
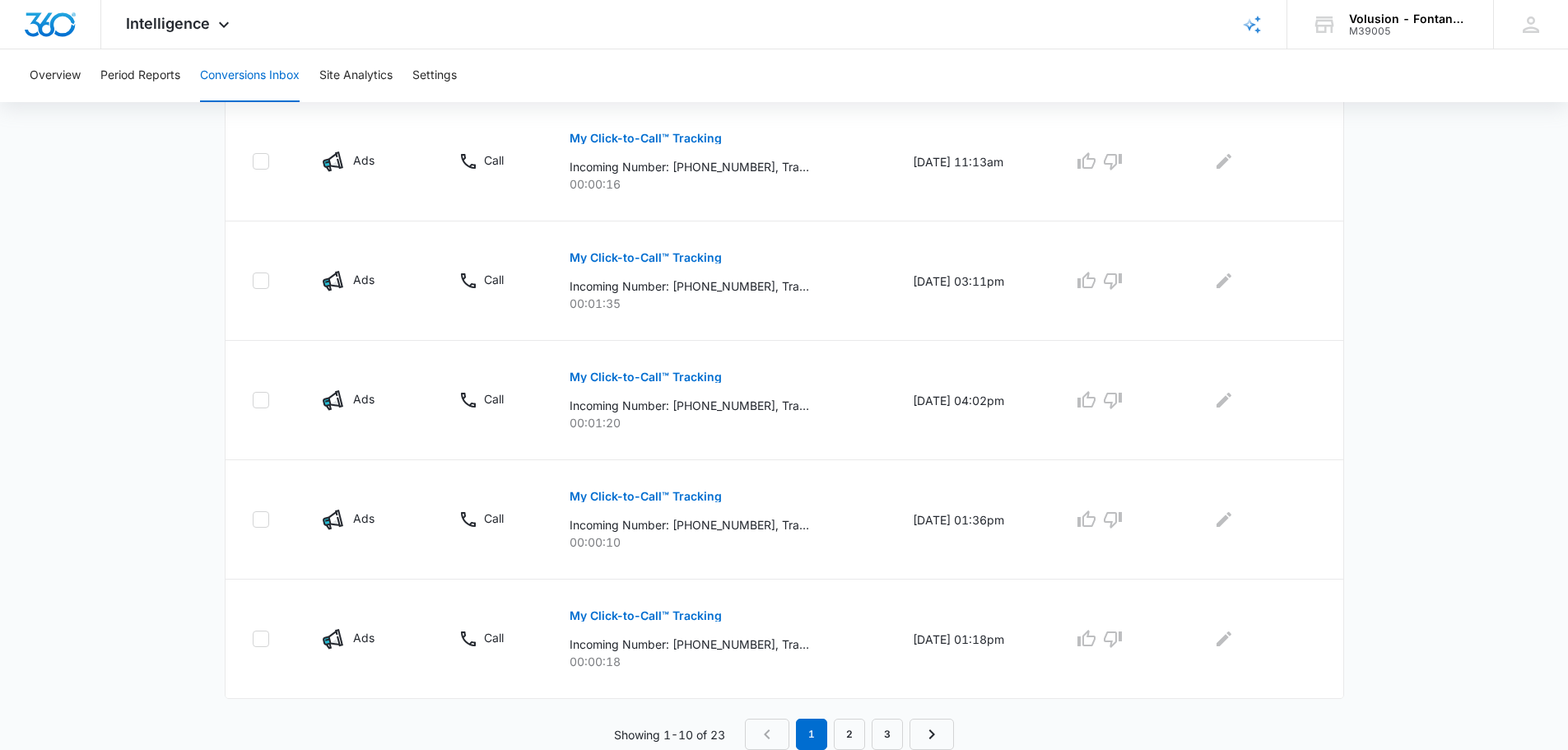
drag, startPoint x: 206, startPoint y: 360, endPoint x: 169, endPoint y: 341, distance: 41.6
click at [630, 369] on button "My Click-to-Call™ Tracking" at bounding box center [645, 377] width 152 height 39
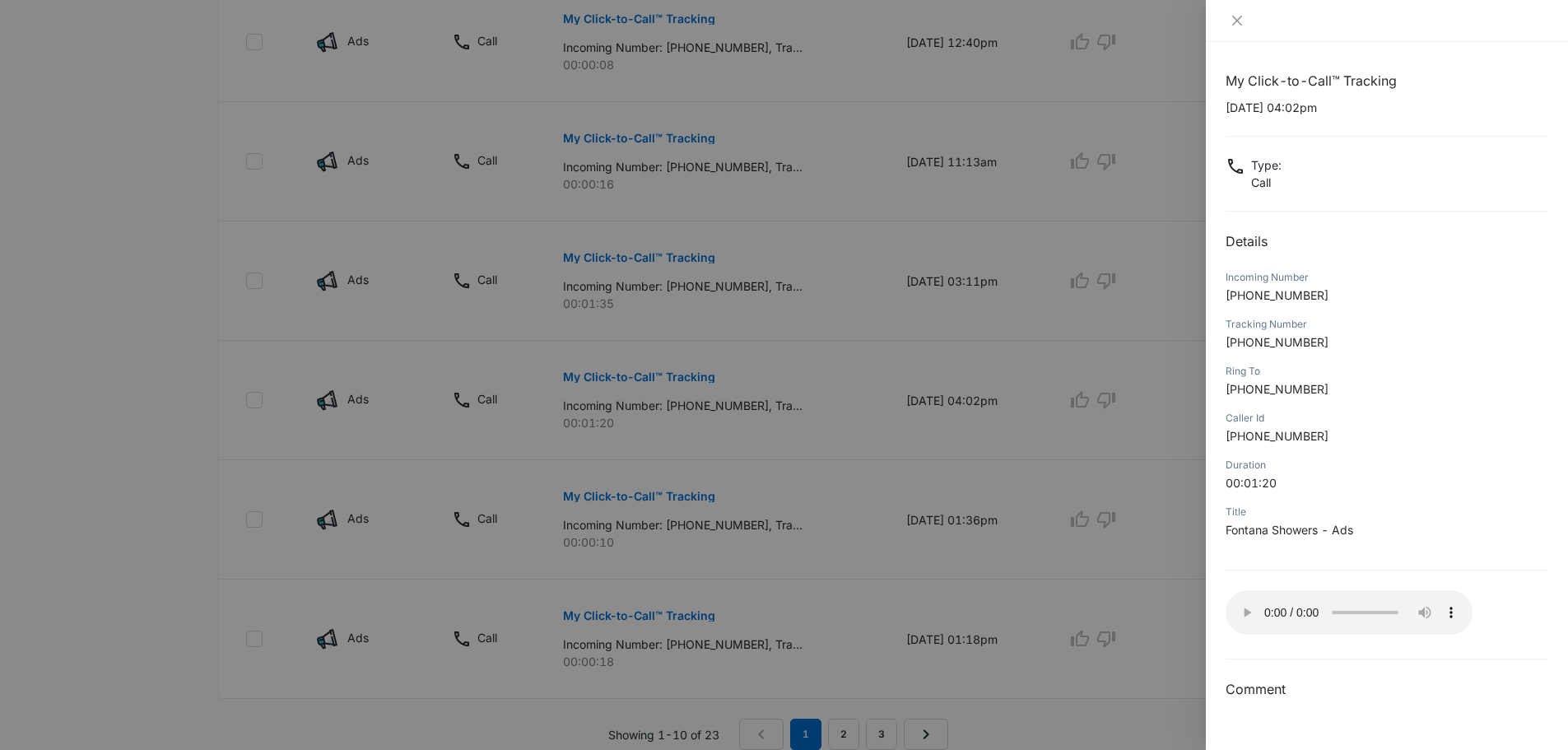
click at [1235, 29] on div at bounding box center [1386, 21] width 362 height 42
click at [1240, 25] on icon "close" at bounding box center [1237, 21] width 10 height 10
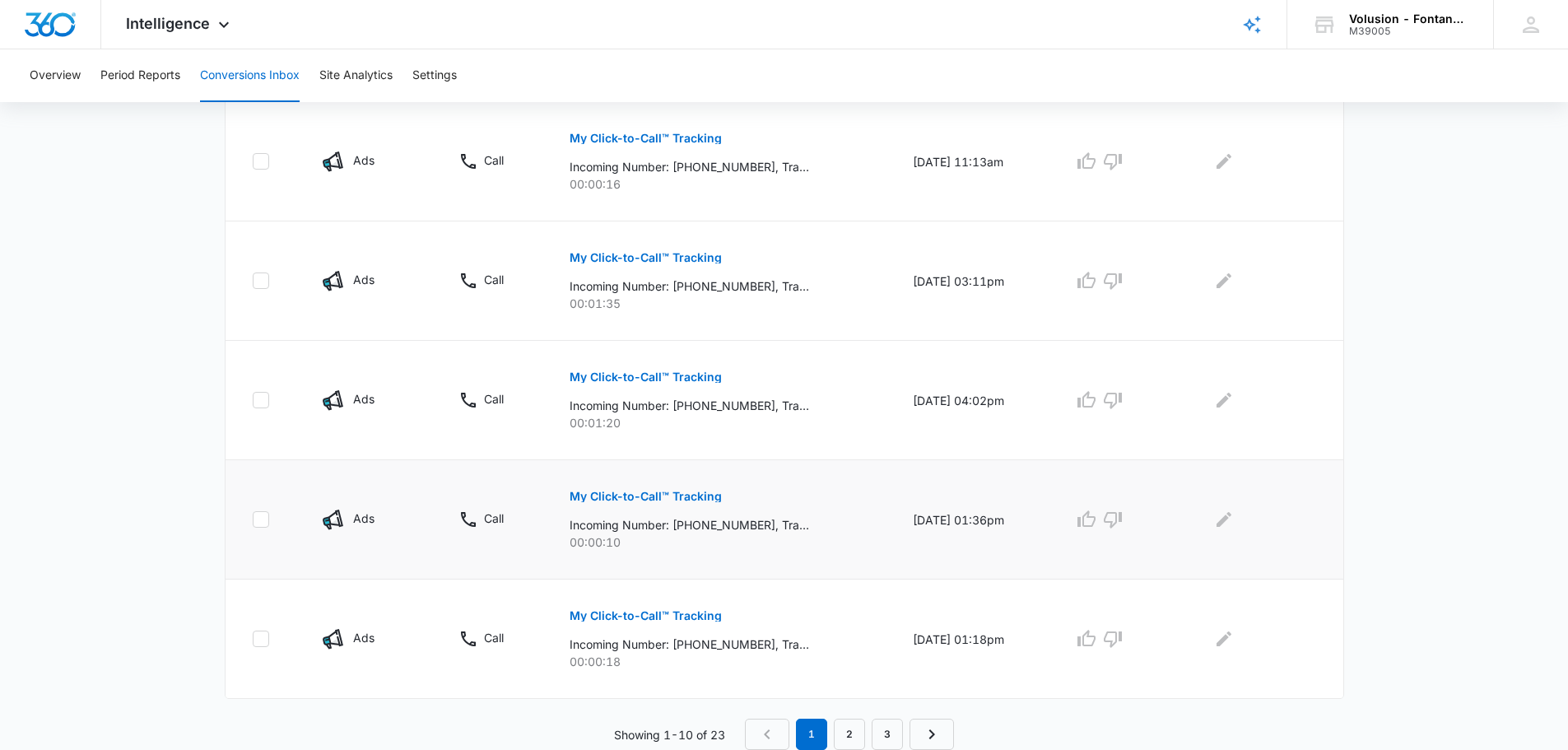
scroll to position [931, 0]
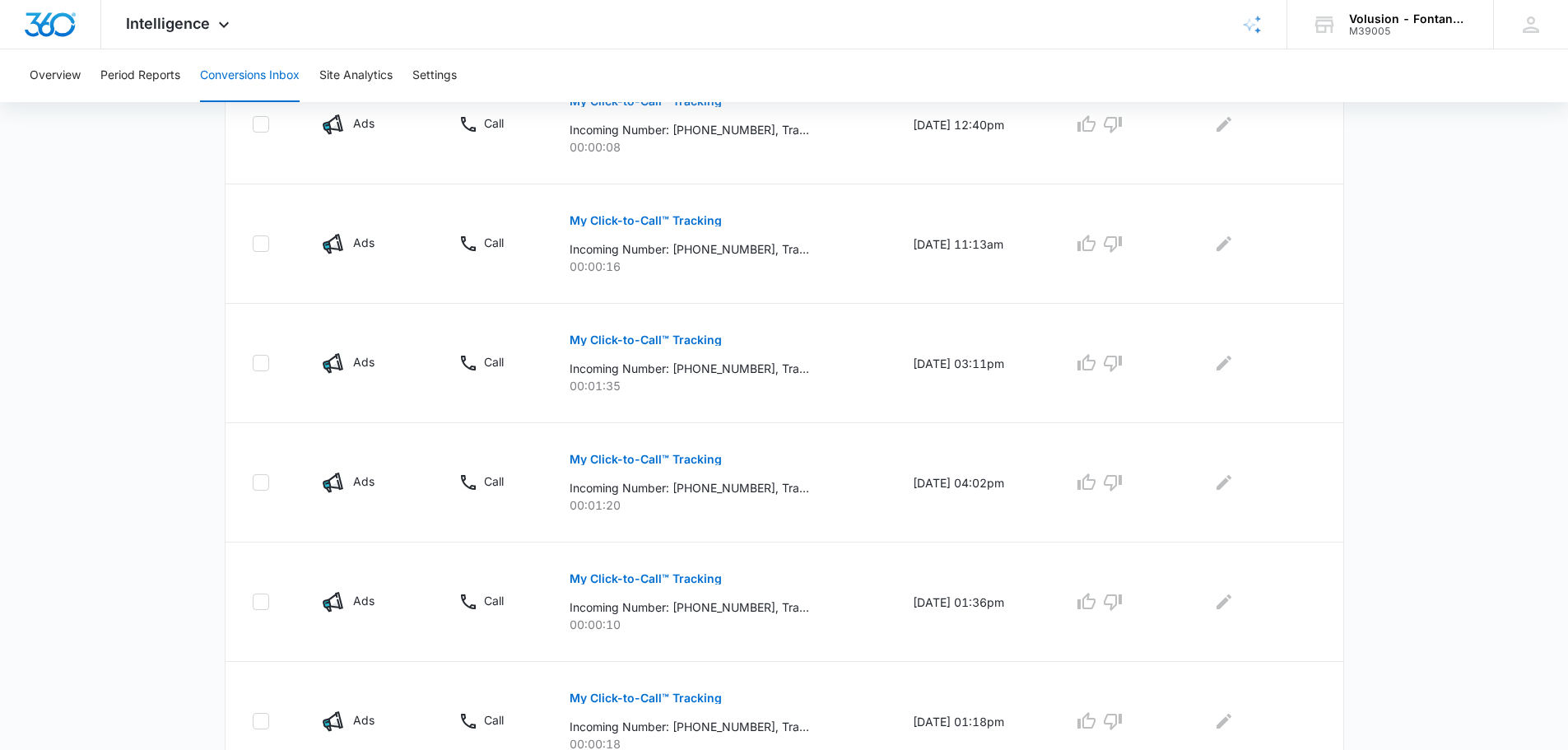
drag, startPoint x: 179, startPoint y: 303, endPoint x: 100, endPoint y: 258, distance: 90.9
click at [100, 258] on main "Filters (1) Filter Channel : All Channels Ads Content Social Other Filter Type …" at bounding box center [784, 10] width 1568 height 1644
drag, startPoint x: 156, startPoint y: 315, endPoint x: 153, endPoint y: 328, distance: 13.3
drag, startPoint x: 153, startPoint y: 328, endPoint x: 120, endPoint y: 313, distance: 36.2
click at [120, 313] on main "Filters (1) Filter Channel : All Channels Ads Content Social Other Filter Type …" at bounding box center [784, 10] width 1568 height 1644
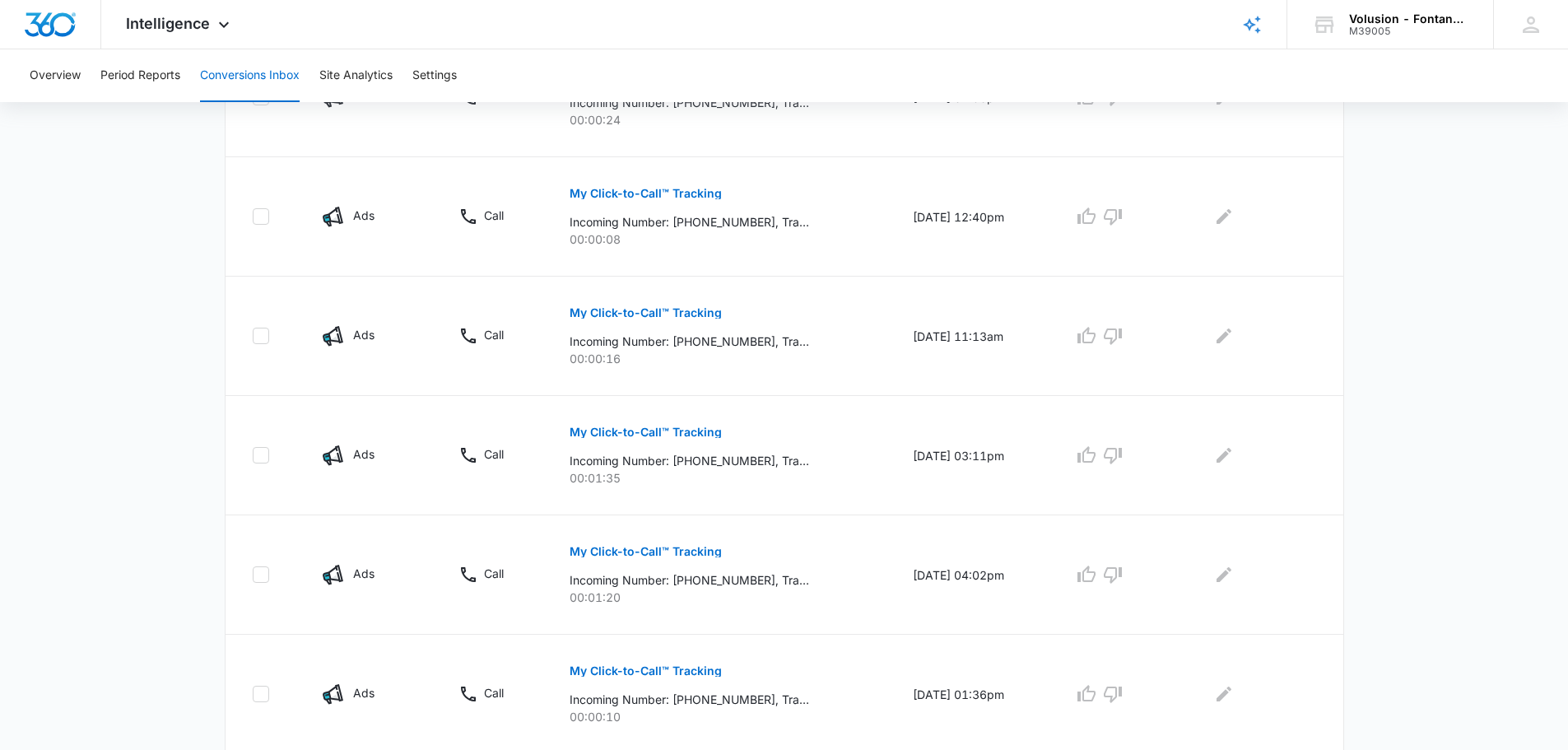
scroll to position [0, 0]
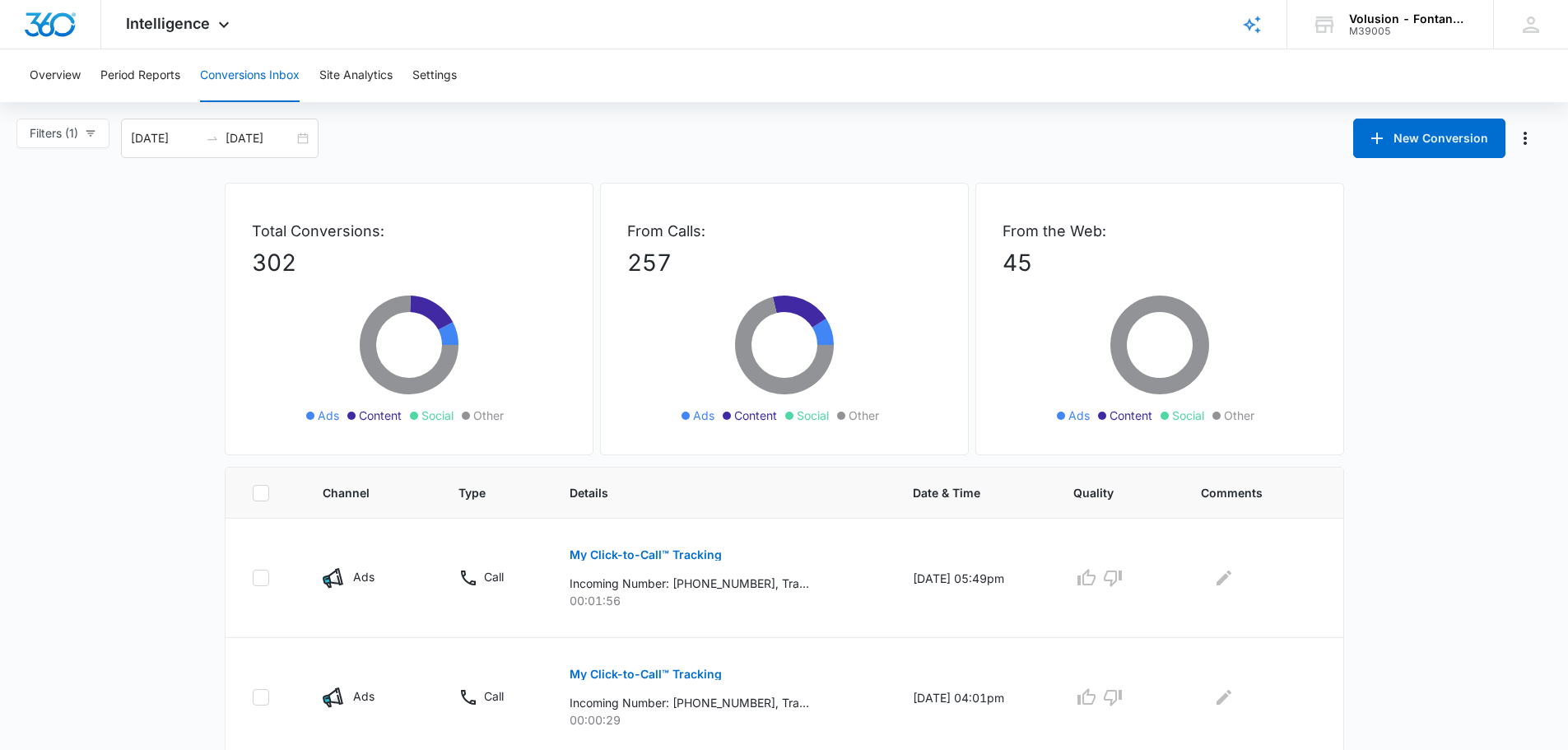
drag, startPoint x: 153, startPoint y: 457, endPoint x: 110, endPoint y: 185, distance: 275.4
drag, startPoint x: 1531, startPoint y: 218, endPoint x: 1521, endPoint y: 225, distance: 12.2
drag, startPoint x: 1521, startPoint y: 225, endPoint x: 1231, endPoint y: 155, distance: 298.3
click at [70, 31] on img "Dashboard" at bounding box center [50, 25] width 53 height 25
